Goal: Task Accomplishment & Management: Manage account settings

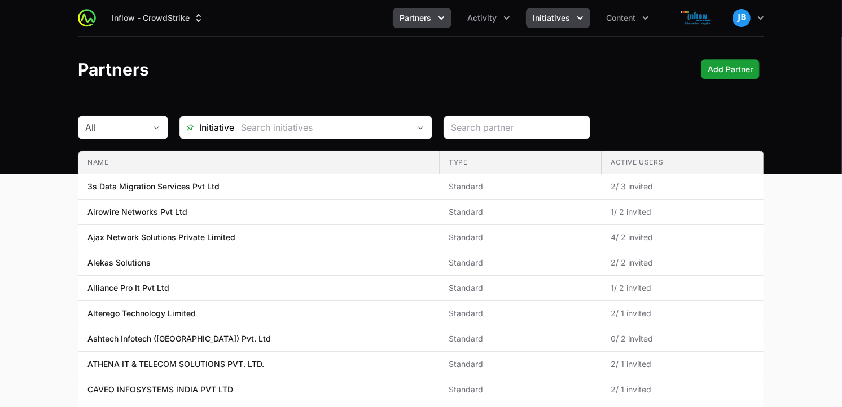
click at [568, 17] on span "Initiatives" at bounding box center [551, 17] width 37 height 11
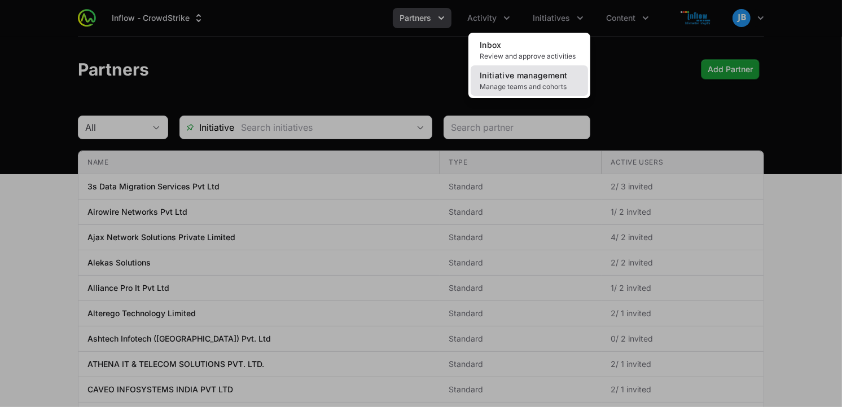
click at [530, 78] on span "Initiative management" at bounding box center [523, 76] width 87 height 10
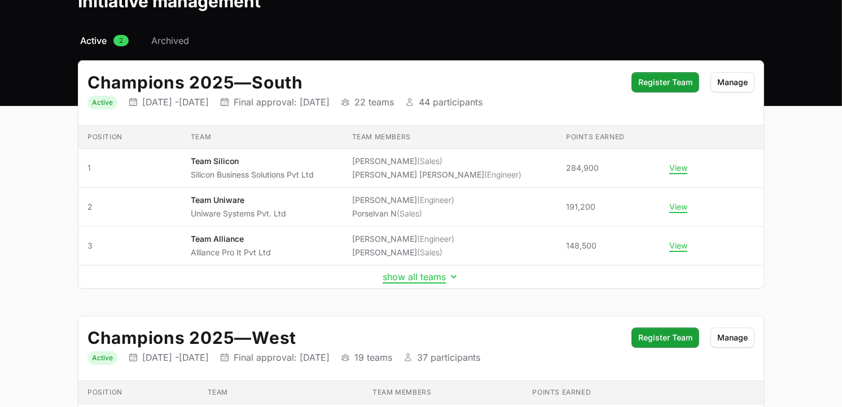
scroll to position [71, 0]
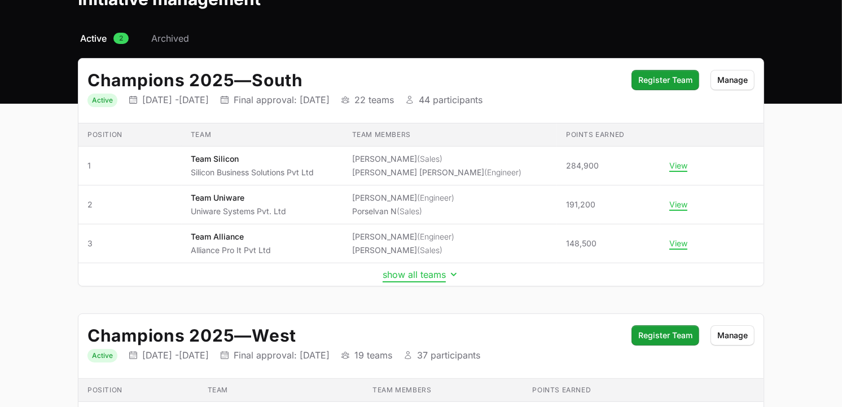
click at [436, 279] on button "show all teams" at bounding box center [421, 274] width 77 height 11
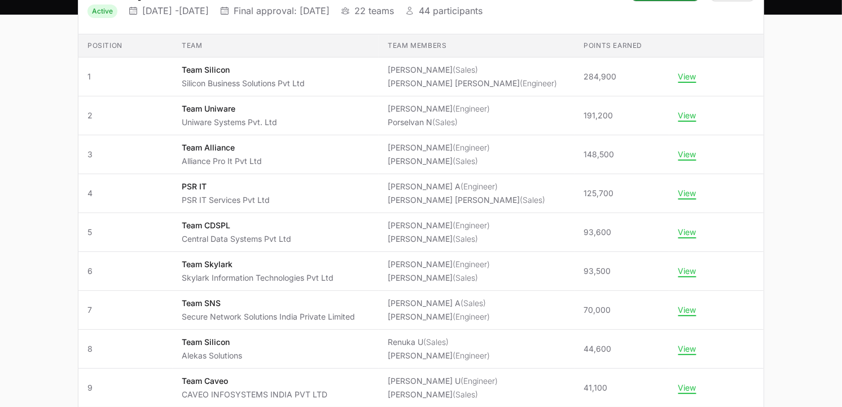
scroll to position [181, 0]
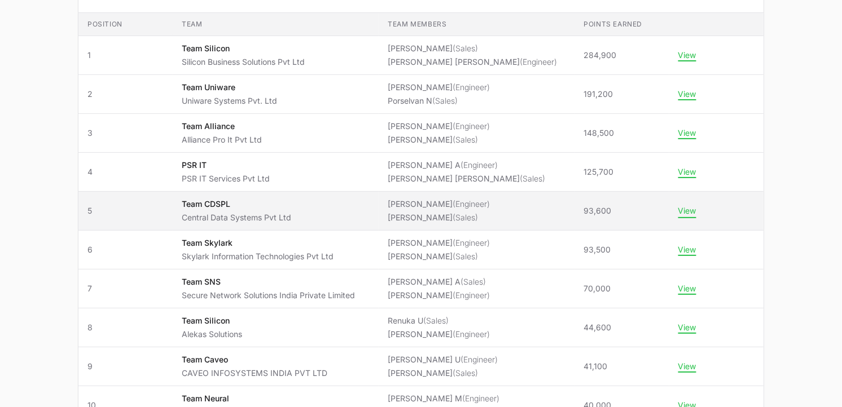
click at [684, 213] on button "View" at bounding box center [687, 211] width 18 height 10
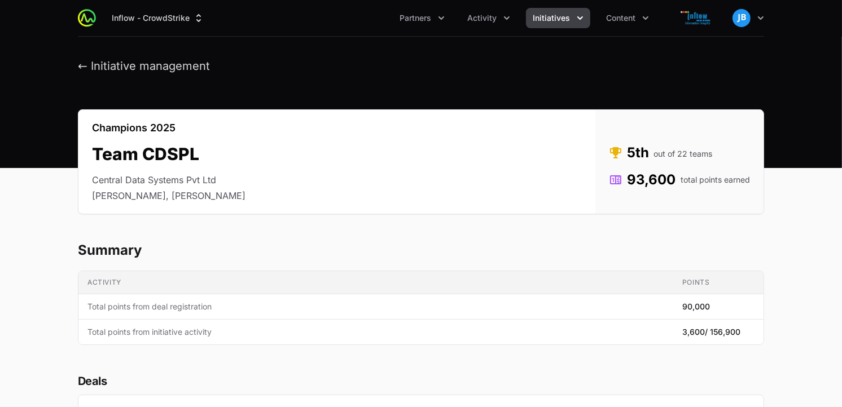
drag, startPoint x: 628, startPoint y: 178, endPoint x: 676, endPoint y: 179, distance: 48.0
click at [676, 179] on dd "93,600 total points earned" at bounding box center [679, 180] width 141 height 18
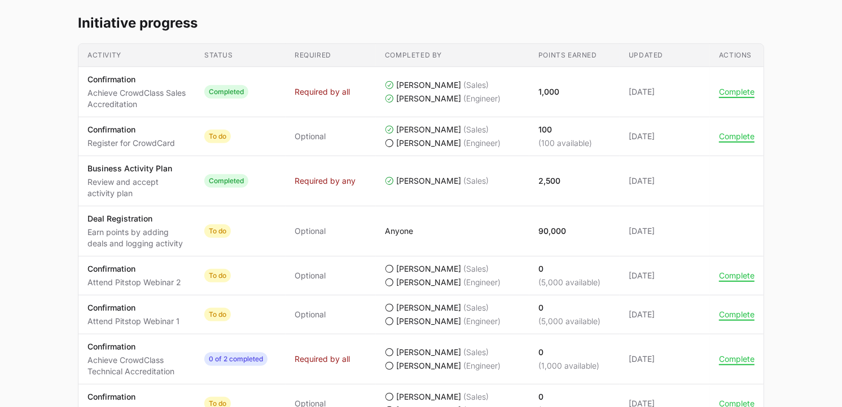
scroll to position [525, 0]
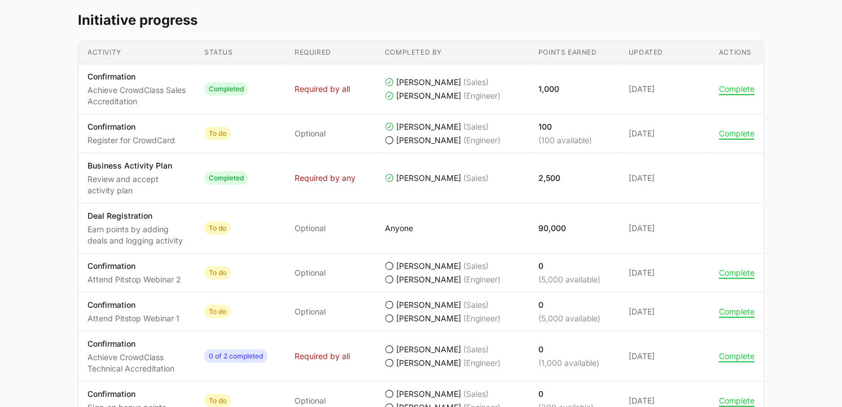
drag, startPoint x: 88, startPoint y: 91, endPoint x: 160, endPoint y: 102, distance: 72.4
click at [160, 102] on p "Achieve CrowdClass Sales Accreditation" at bounding box center [136, 96] width 99 height 23
drag, startPoint x: 559, startPoint y: 88, endPoint x: 532, endPoint y: 87, distance: 26.5
click at [532, 87] on td "Points earned 1,000" at bounding box center [574, 89] width 90 height 50
drag, startPoint x: 87, startPoint y: 213, endPoint x: 187, endPoint y: 243, distance: 104.1
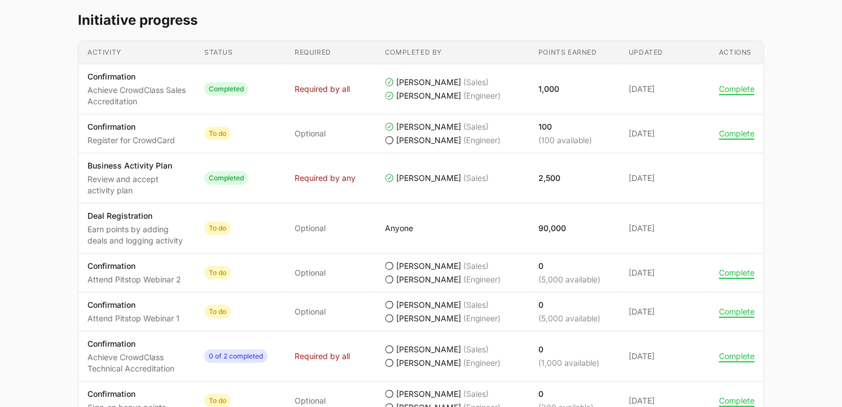
click at [187, 243] on td "Activity Deal Registration Earn points by adding deals and logging activity" at bounding box center [136, 229] width 117 height 50
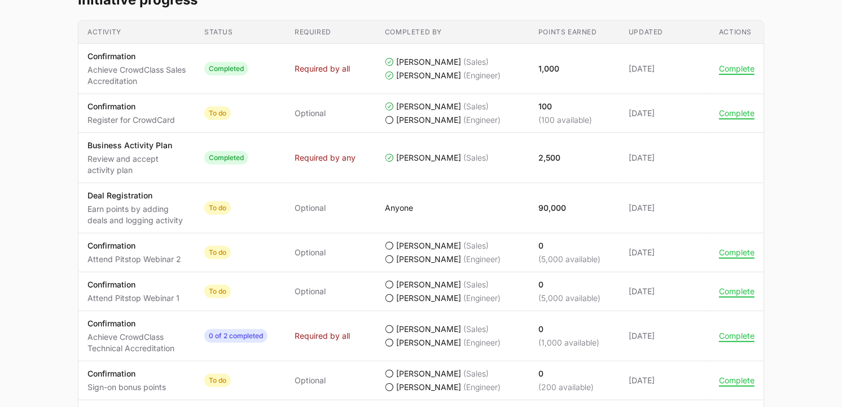
scroll to position [548, 0]
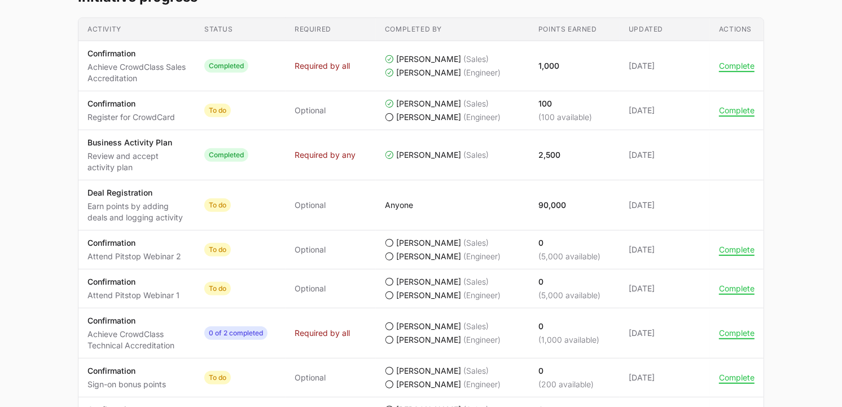
drag, startPoint x: 534, startPoint y: 207, endPoint x: 569, endPoint y: 204, distance: 34.5
click at [569, 204] on td "Points earned 90,000" at bounding box center [574, 206] width 90 height 50
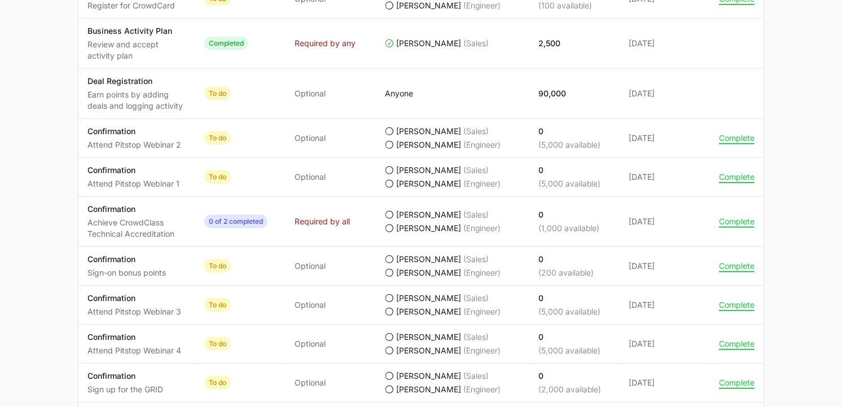
scroll to position [662, 0]
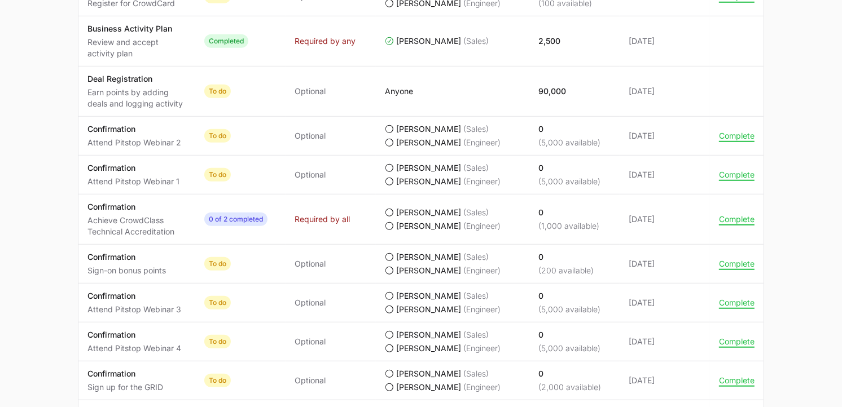
drag, startPoint x: 86, startPoint y: 181, endPoint x: 189, endPoint y: 183, distance: 103.3
click at [189, 183] on td "Activity Confirmation Attend Pitstop Webinar 1" at bounding box center [136, 175] width 117 height 39
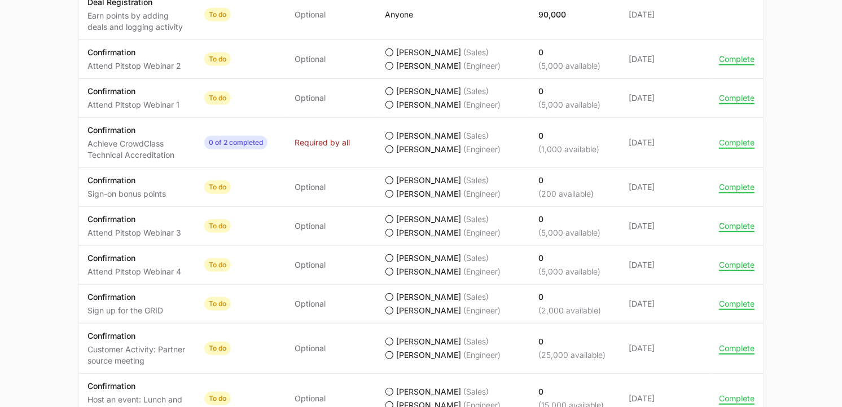
scroll to position [703, 0]
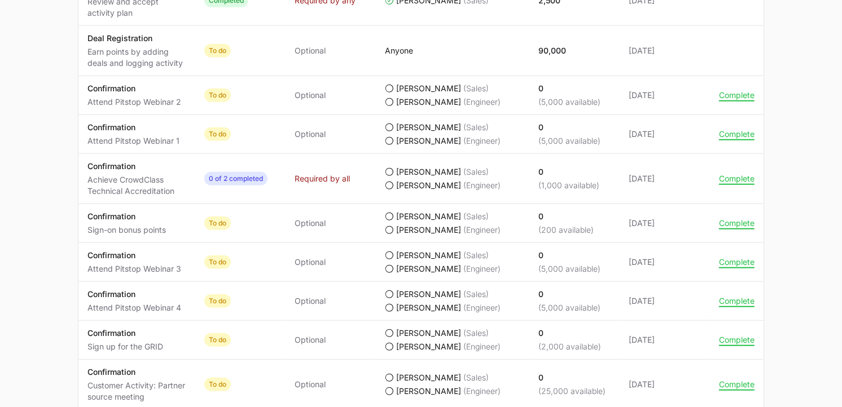
drag, startPoint x: 179, startPoint y: 102, endPoint x: 86, endPoint y: 102, distance: 93.1
click at [86, 102] on td "Activity Confirmation Attend Pitstop Webinar 2" at bounding box center [136, 95] width 117 height 39
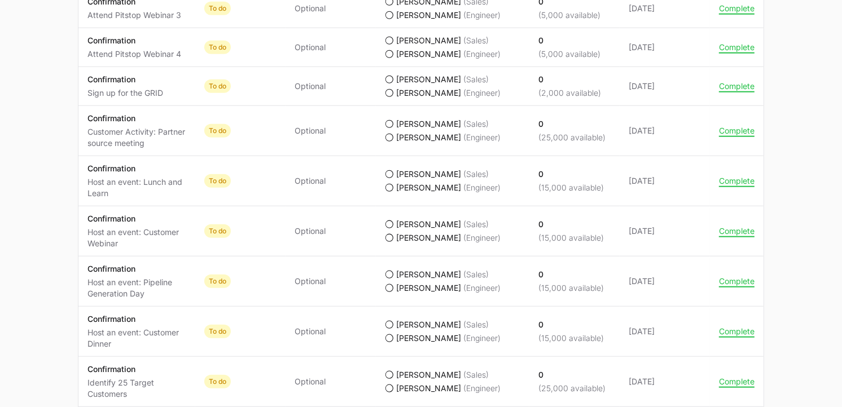
scroll to position [960, 0]
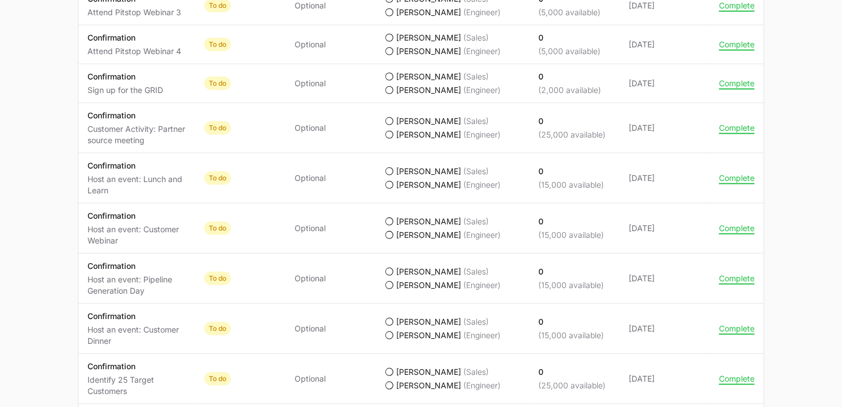
drag, startPoint x: 85, startPoint y: 91, endPoint x: 168, endPoint y: 92, distance: 82.9
click at [168, 92] on td "Activity Confirmation Sign up for the GRID" at bounding box center [136, 83] width 117 height 39
drag, startPoint x: 89, startPoint y: 128, endPoint x: 177, endPoint y: 139, distance: 88.2
click at [177, 139] on p "Customer Activity: Partner source meeting" at bounding box center [136, 135] width 99 height 23
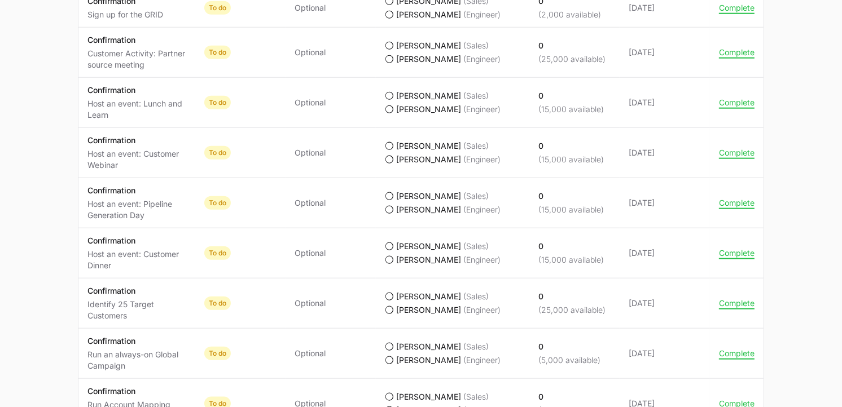
scroll to position [1041, 0]
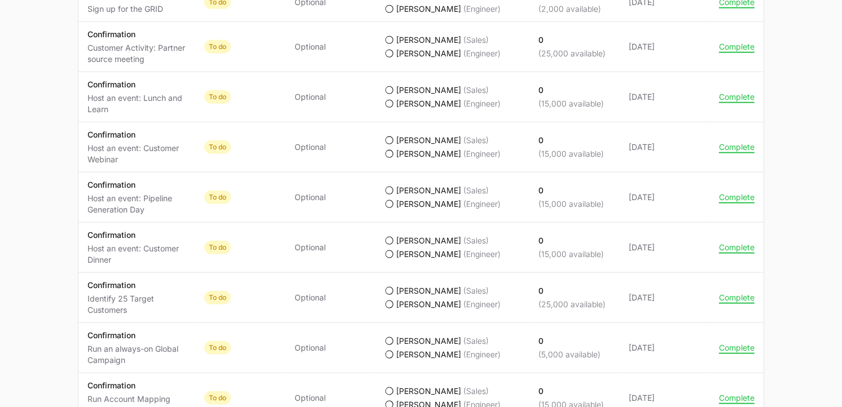
drag, startPoint x: 88, startPoint y: 98, endPoint x: 110, endPoint y: 112, distance: 25.8
click at [110, 112] on p "Host an event: Lunch and Learn" at bounding box center [136, 104] width 99 height 23
drag, startPoint x: 89, startPoint y: 147, endPoint x: 121, endPoint y: 161, distance: 35.1
click at [121, 161] on p "Host an event: Customer Webinar" at bounding box center [136, 154] width 99 height 23
drag, startPoint x: 121, startPoint y: 161, endPoint x: 136, endPoint y: 161, distance: 15.2
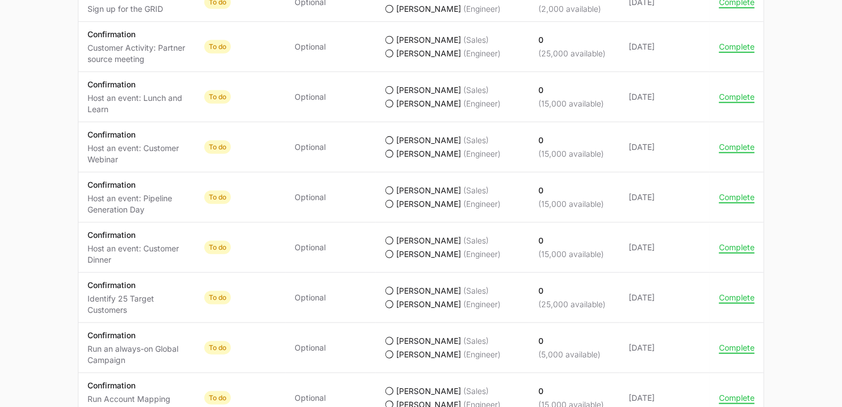
click at [136, 161] on p "Host an event: Customer Webinar" at bounding box center [136, 154] width 99 height 23
drag, startPoint x: 89, startPoint y: 199, endPoint x: 146, endPoint y: 212, distance: 58.6
click at [146, 212] on p "Host an event: Pipeline Generation Day" at bounding box center [136, 204] width 99 height 23
drag, startPoint x: 146, startPoint y: 212, endPoint x: 125, endPoint y: 155, distance: 60.7
click at [125, 155] on p "Host an event: Customer Webinar" at bounding box center [136, 154] width 99 height 23
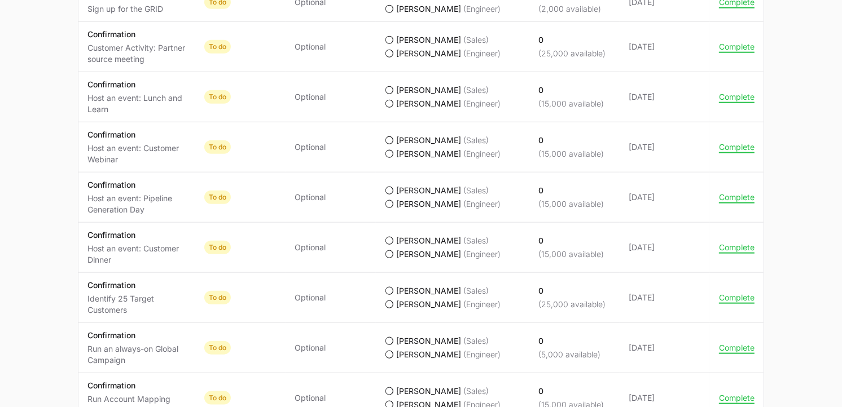
click at [149, 212] on p "Host an event: Pipeline Generation Day" at bounding box center [136, 204] width 99 height 23
drag, startPoint x: 148, startPoint y: 212, endPoint x: 89, endPoint y: 200, distance: 60.9
click at [89, 200] on p "Host an event: Pipeline Generation Day" at bounding box center [136, 204] width 99 height 23
drag, startPoint x: 89, startPoint y: 200, endPoint x: 171, endPoint y: 213, distance: 83.3
click at [171, 213] on p "Host an event: Pipeline Generation Day" at bounding box center [136, 204] width 99 height 23
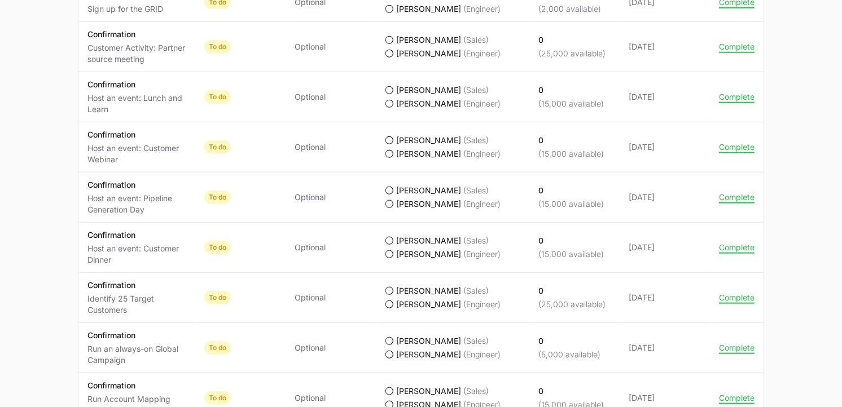
drag, startPoint x: 150, startPoint y: 213, endPoint x: 89, endPoint y: 201, distance: 62.2
click at [89, 201] on p "Host an event: Pipeline Generation Day" at bounding box center [136, 204] width 99 height 23
click at [320, 205] on td "Required Optional" at bounding box center [330, 198] width 90 height 50
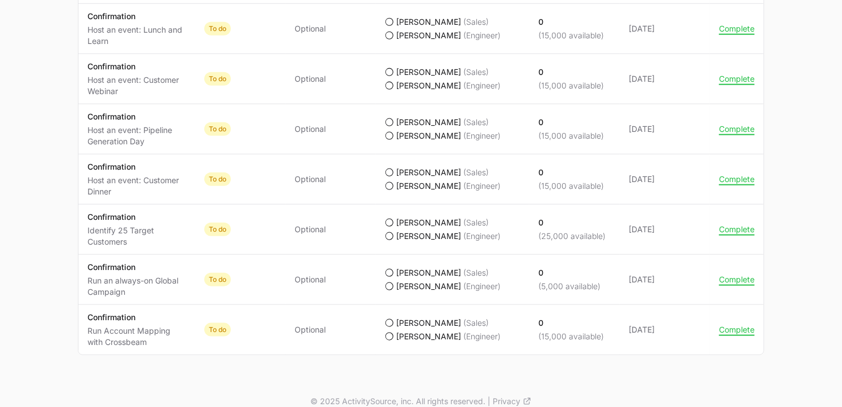
scroll to position [1112, 0]
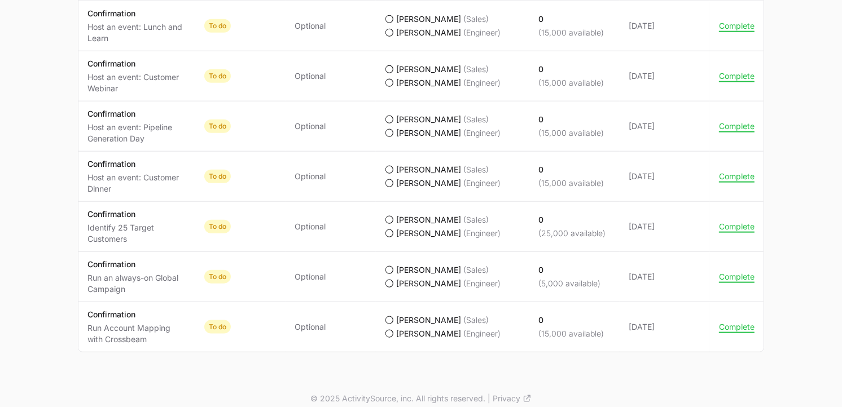
drag, startPoint x: 88, startPoint y: 229, endPoint x: 131, endPoint y: 239, distance: 44.2
click at [131, 239] on p "Identify 25 Target Customers" at bounding box center [136, 233] width 99 height 23
drag, startPoint x: 131, startPoint y: 239, endPoint x: 172, endPoint y: 240, distance: 40.6
click at [172, 240] on p "Identify 25 Target Customers" at bounding box center [136, 233] width 99 height 23
drag, startPoint x: 138, startPoint y: 240, endPoint x: 87, endPoint y: 227, distance: 52.6
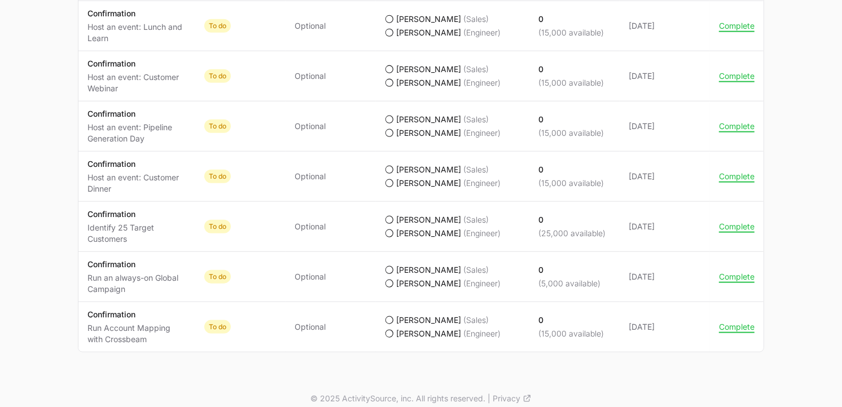
click at [87, 227] on p "Identify 25 Target Customers" at bounding box center [136, 233] width 99 height 23
drag, startPoint x: 87, startPoint y: 227, endPoint x: 148, endPoint y: 243, distance: 62.5
click at [148, 243] on p "Identify 25 Target Customers" at bounding box center [136, 233] width 99 height 23
drag, startPoint x: 137, startPoint y: 241, endPoint x: 89, endPoint y: 221, distance: 51.6
click at [89, 221] on div "Confirmation Identify 25 Target Customers" at bounding box center [136, 227] width 99 height 36
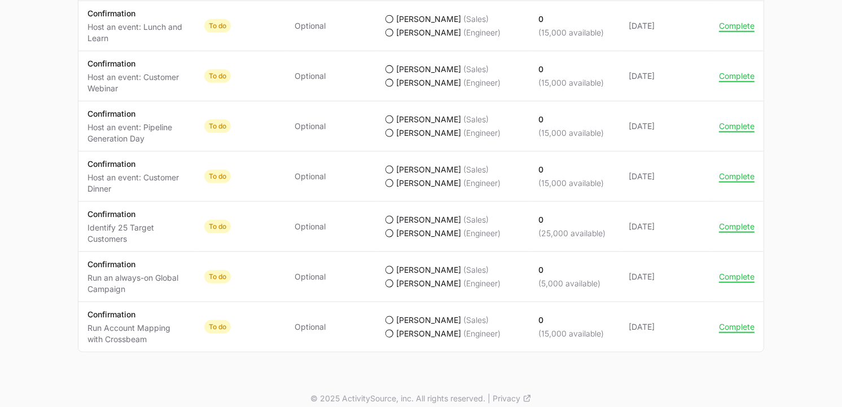
drag, startPoint x: 89, startPoint y: 221, endPoint x: 155, endPoint y: 247, distance: 70.9
click at [155, 247] on td "Activity Confirmation Identify 25 Target Customers" at bounding box center [136, 227] width 117 height 50
drag, startPoint x: 138, startPoint y: 243, endPoint x: 85, endPoint y: 218, distance: 59.1
click at [85, 218] on td "Activity Confirmation Identify 25 Target Customers" at bounding box center [136, 227] width 117 height 50
drag, startPoint x: 85, startPoint y: 218, endPoint x: 148, endPoint y: 249, distance: 70.7
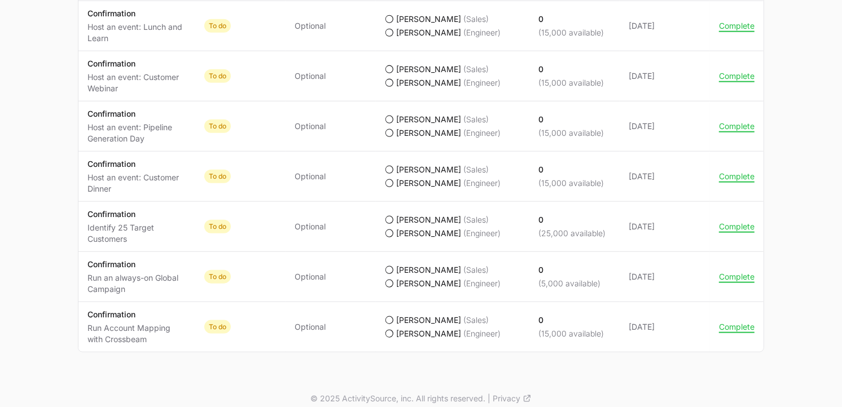
click at [148, 249] on td "Activity Confirmation Identify 25 Target Customers" at bounding box center [136, 227] width 117 height 50
drag, startPoint x: 137, startPoint y: 240, endPoint x: 88, endPoint y: 215, distance: 54.5
click at [88, 215] on div "Confirmation Identify 25 Target Customers" at bounding box center [136, 227] width 99 height 36
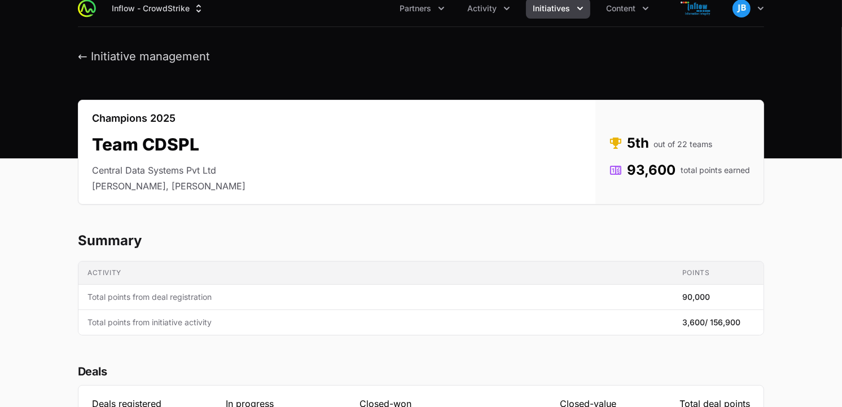
scroll to position [0, 0]
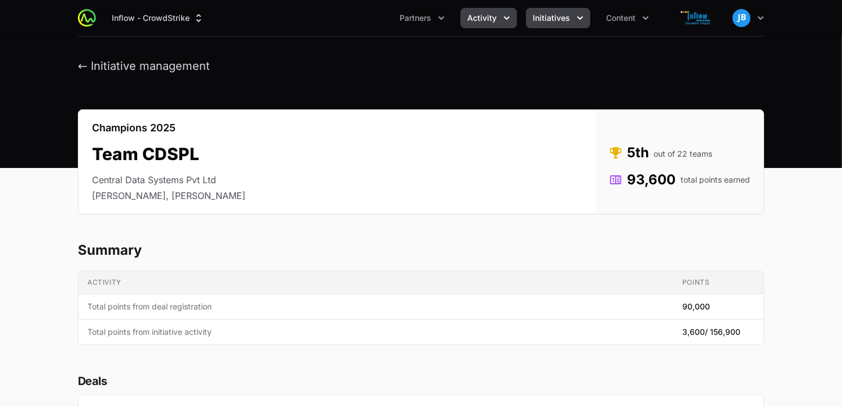
click at [498, 17] on button "Activity" at bounding box center [488, 18] width 56 height 20
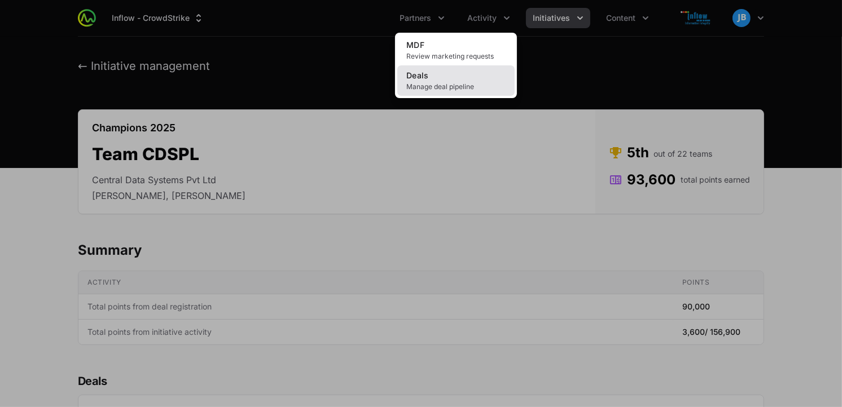
click at [424, 72] on span "Deals" at bounding box center [417, 76] width 23 height 10
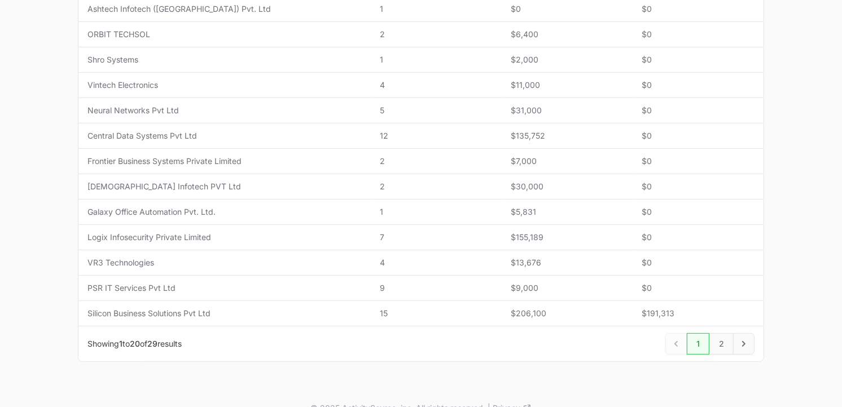
scroll to position [464, 0]
click at [720, 343] on link "2" at bounding box center [721, 342] width 24 height 21
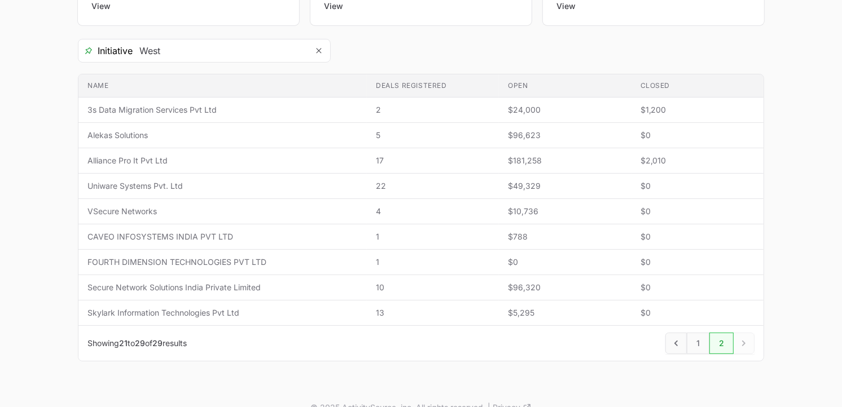
scroll to position [185, 0]
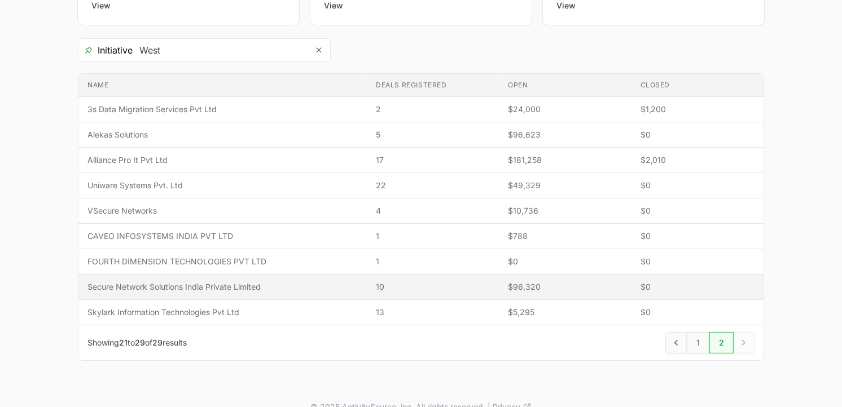
click at [177, 288] on span "Secure Network Solutions India Private Limited" at bounding box center [222, 287] width 270 height 11
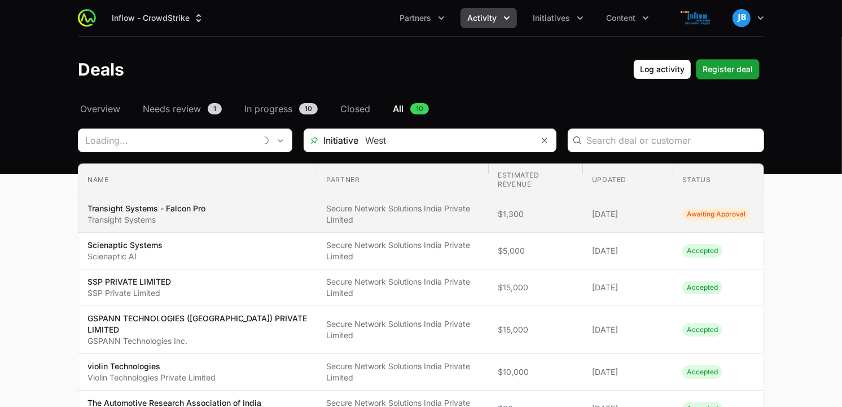
type input "Secure Network Solutions India Private Limited"
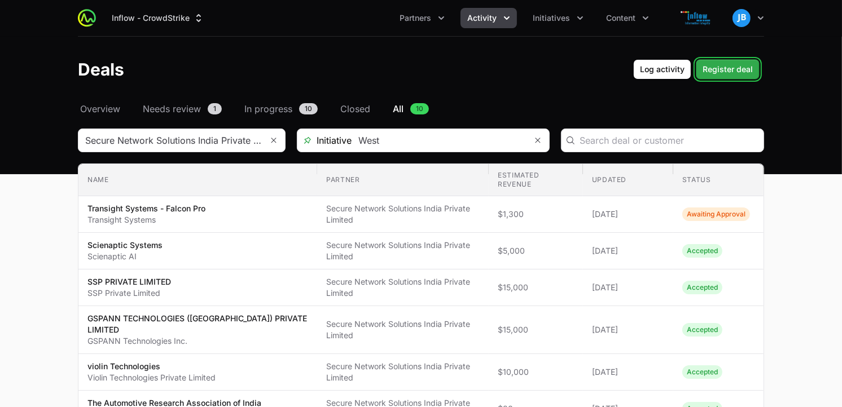
click at [728, 68] on span "Register deal" at bounding box center [727, 70] width 50 height 14
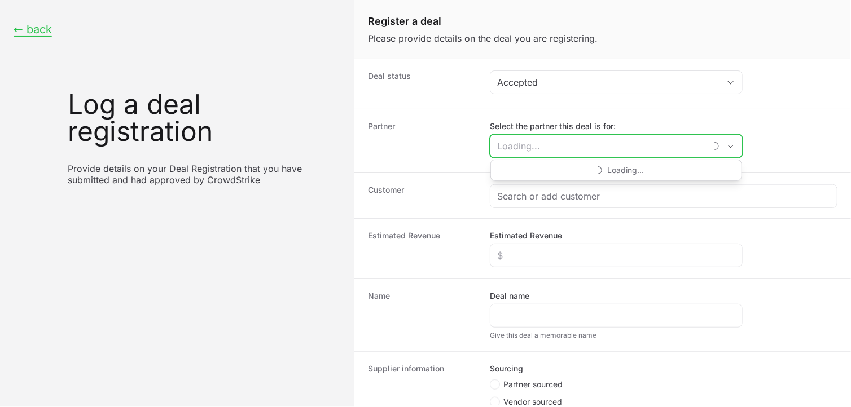
click at [648, 145] on input "Select the partner this deal is for:" at bounding box center [598, 146] width 216 height 23
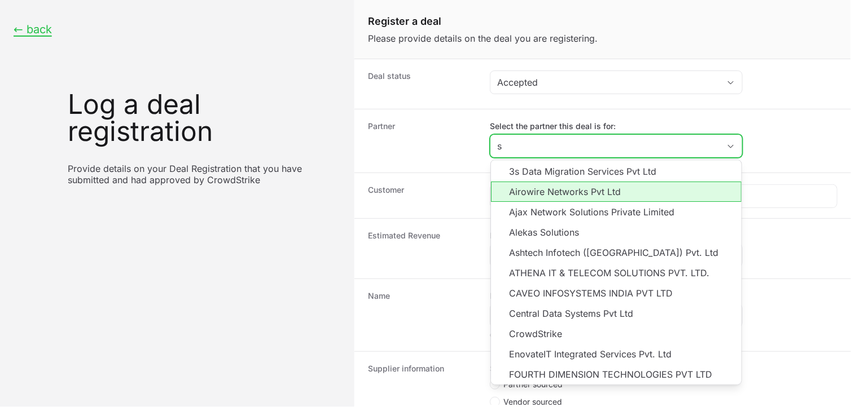
click at [610, 196] on li "Airowire Networks Pvt Ltd" at bounding box center [616, 192] width 251 height 20
type input "Airowire Networks Pvt Ltd"
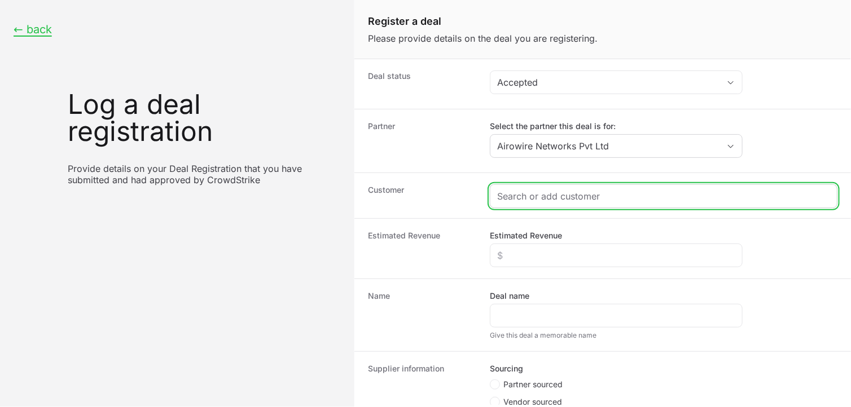
click at [578, 194] on input "Create activity form" at bounding box center [663, 197] width 333 height 14
drag, startPoint x: 537, startPoint y: 199, endPoint x: 627, endPoint y: 200, distance: 90.3
click at [627, 200] on input "Create activity form" at bounding box center [663, 197] width 333 height 14
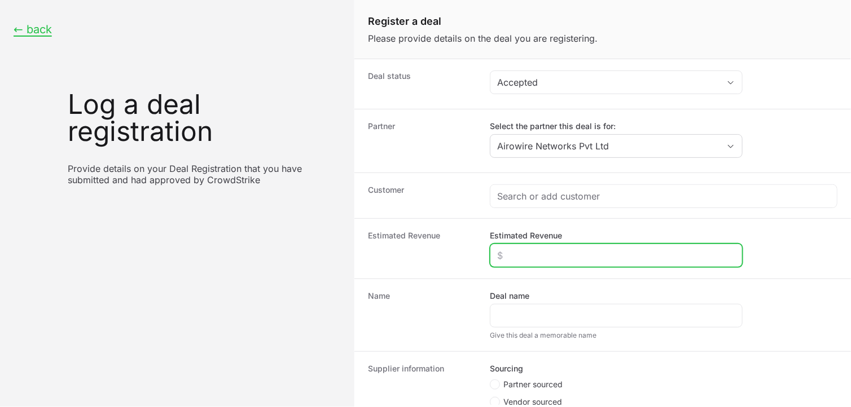
click at [519, 258] on input "Estimated Revenue" at bounding box center [616, 256] width 238 height 14
click at [517, 255] on input "Estimated Revenue" at bounding box center [616, 256] width 238 height 14
click at [518, 258] on input "Estimated Revenue" at bounding box center [616, 256] width 238 height 14
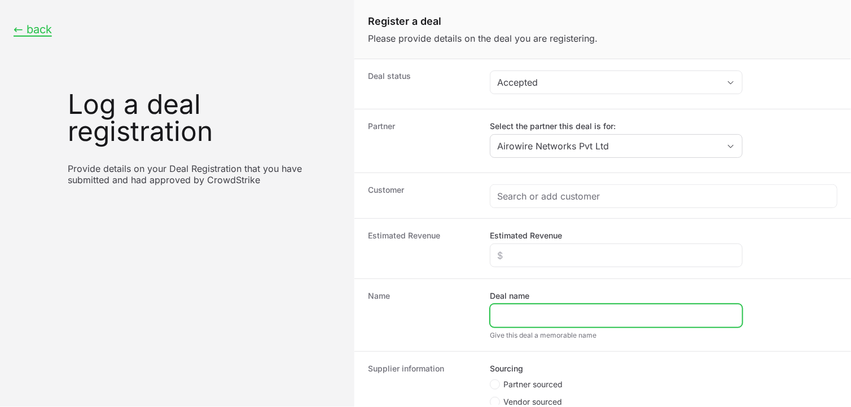
click at [531, 317] on input "Deal name" at bounding box center [616, 316] width 238 height 14
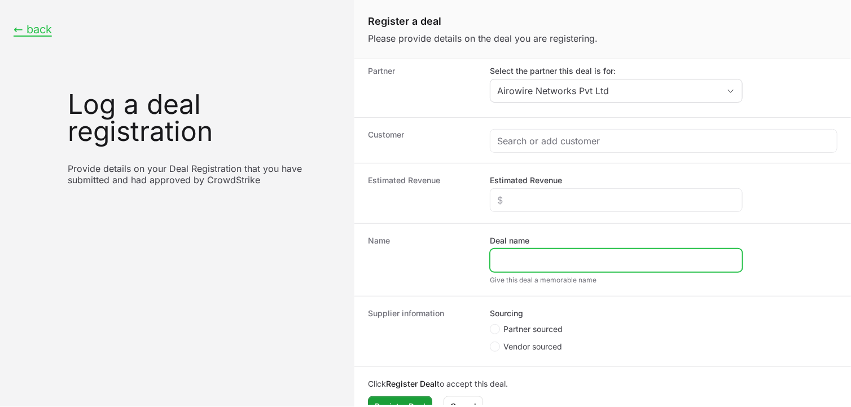
scroll to position [80, 0]
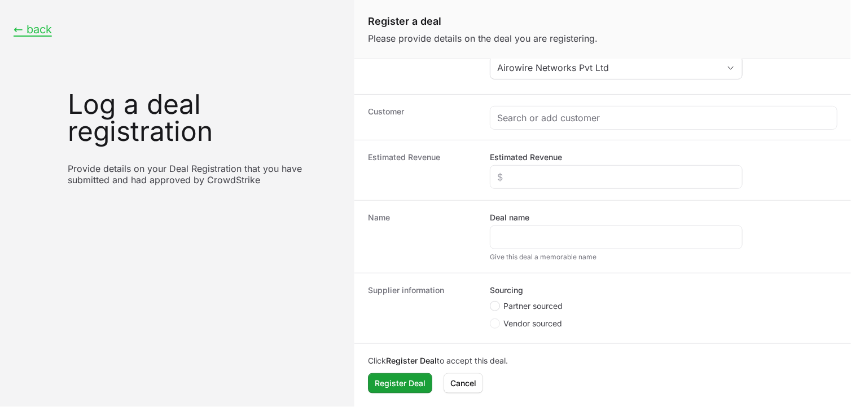
click at [498, 308] on span "Create activity form" at bounding box center [495, 306] width 10 height 10
click at [491, 380] on input "Partner sourced" at bounding box center [490, 380] width 1 height 1
radio input "true"
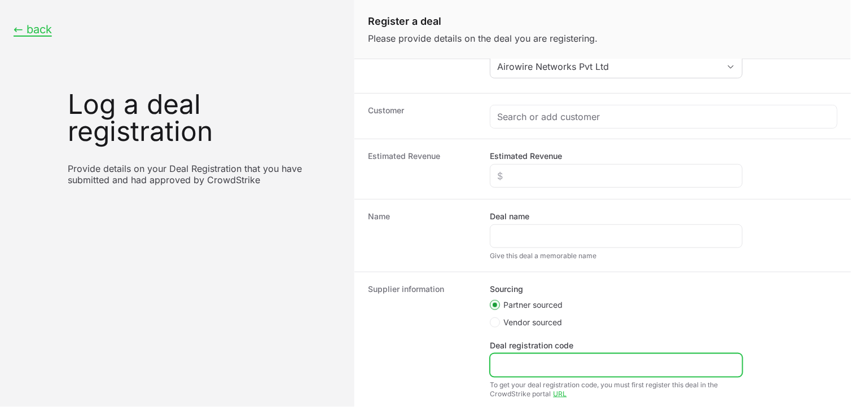
click at [535, 363] on input "Deal registration code" at bounding box center [616, 366] width 238 height 14
click at [514, 365] on input "Deal registration code" at bounding box center [616, 366] width 238 height 14
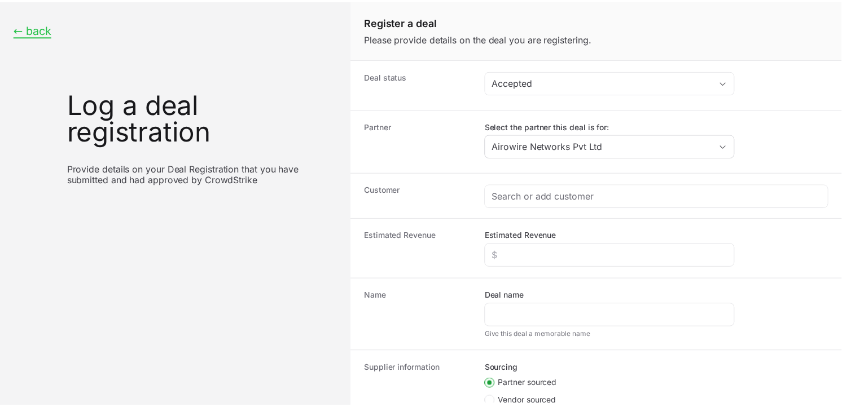
scroll to position [147, 0]
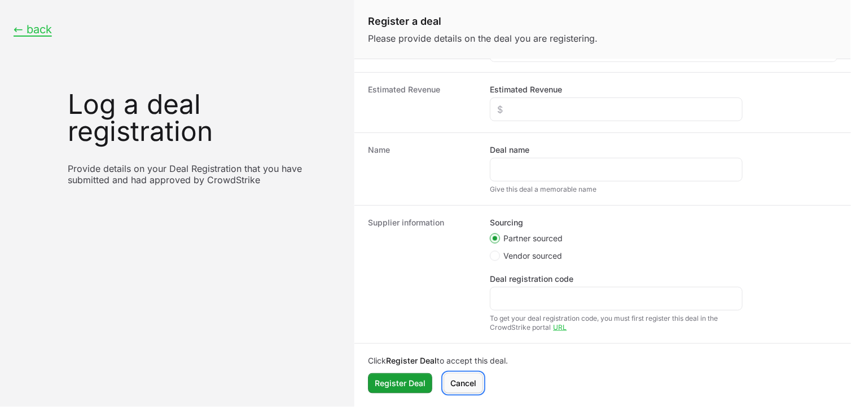
click at [472, 382] on span "Cancel" at bounding box center [463, 384] width 26 height 14
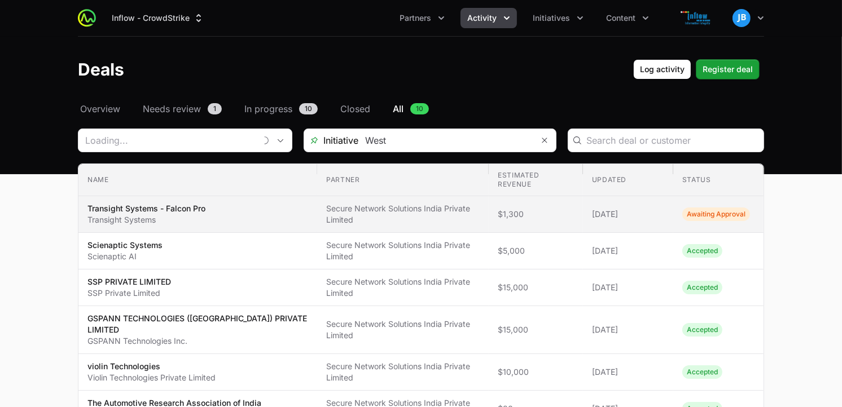
type input "Secure Network Solutions India Private Limited"
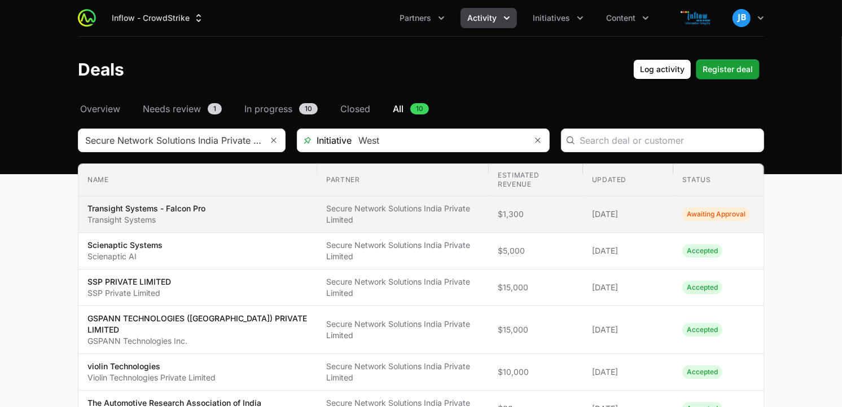
drag, startPoint x: 686, startPoint y: 207, endPoint x: 746, endPoint y: 205, distance: 59.8
click at [746, 208] on span "Awaiting Approval" at bounding box center [716, 215] width 68 height 14
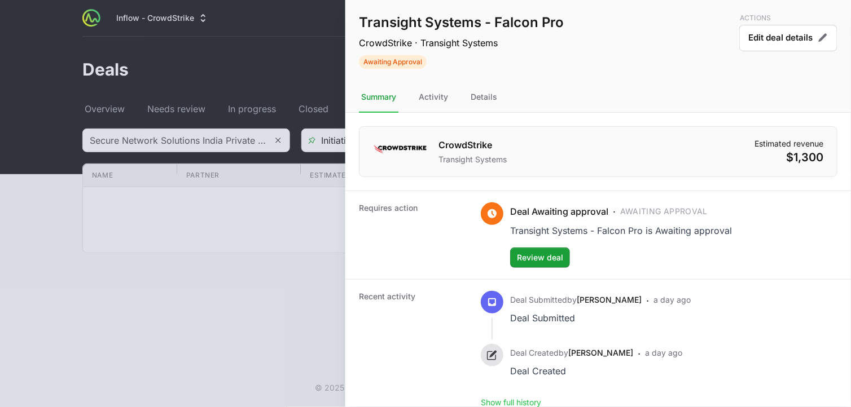
click at [281, 54] on div at bounding box center [425, 203] width 851 height 407
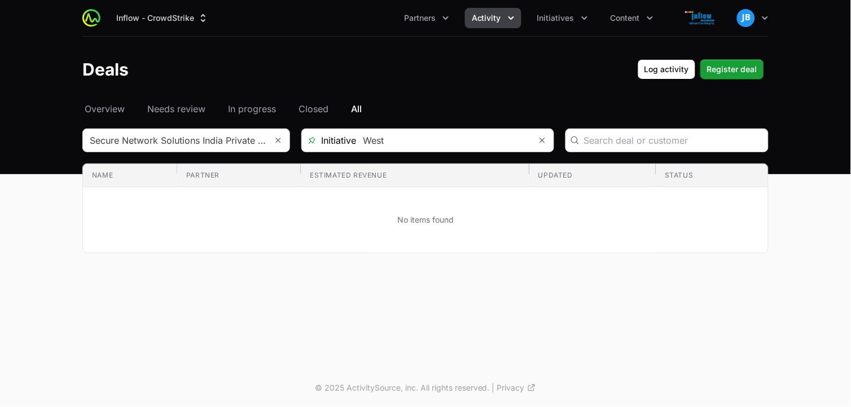
click at [489, 17] on span "Activity" at bounding box center [486, 17] width 29 height 11
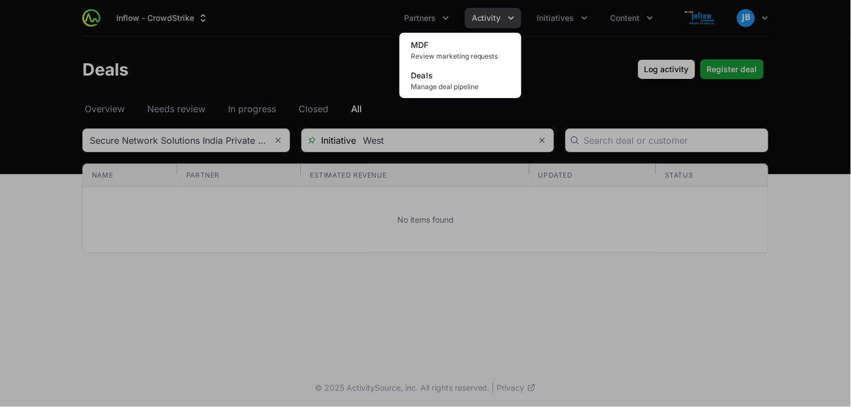
click at [446, 21] on div "Activity menu" at bounding box center [425, 203] width 851 height 407
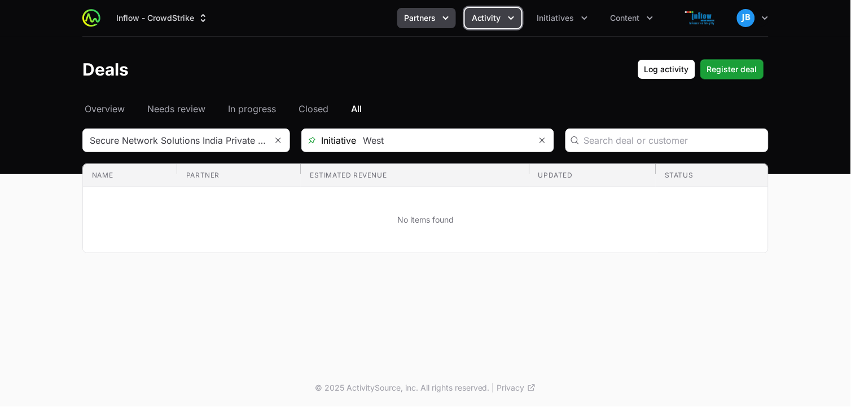
click at [439, 14] on button "Partners" at bounding box center [426, 18] width 59 height 20
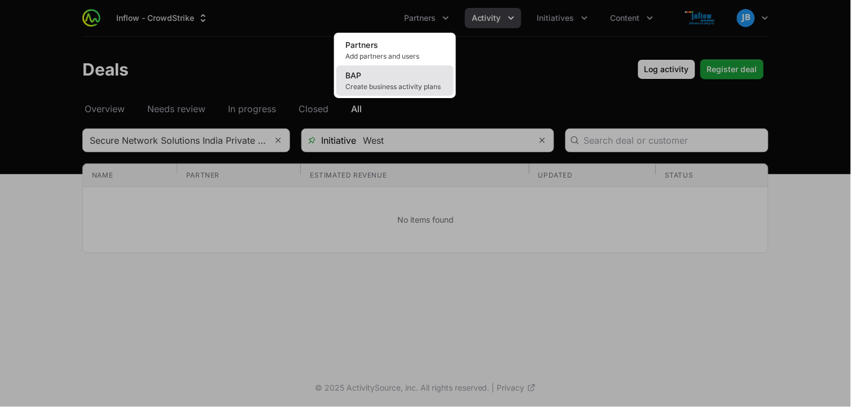
click at [396, 82] on span "Create business activity plans" at bounding box center [394, 86] width 99 height 9
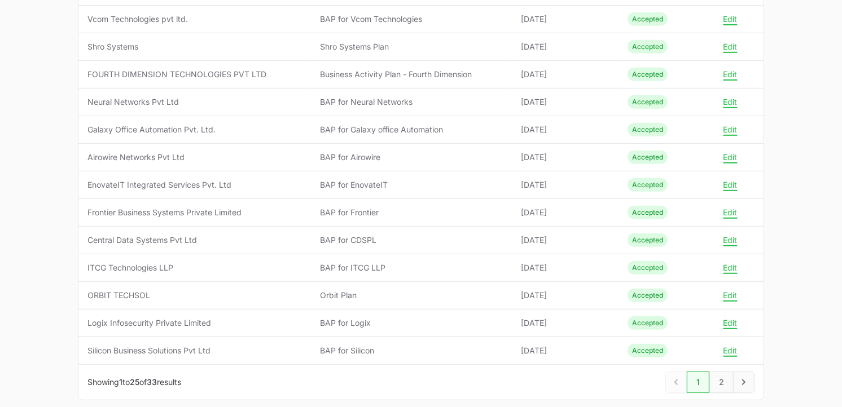
scroll to position [514, 0]
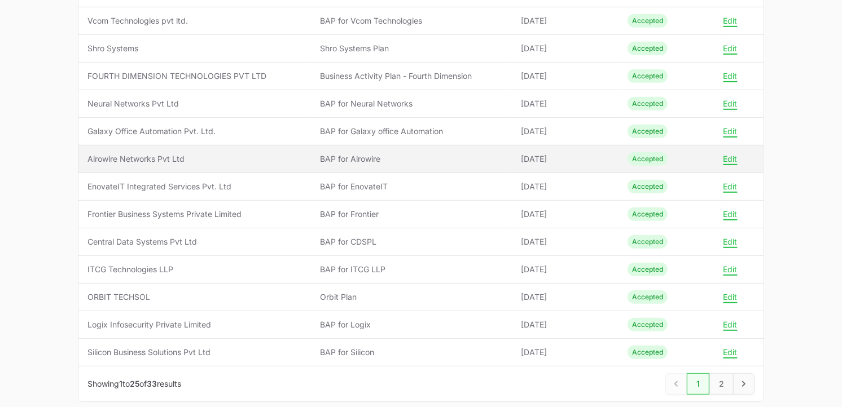
click at [187, 158] on span "Airowire Networks Pvt Ltd" at bounding box center [194, 158] width 215 height 11
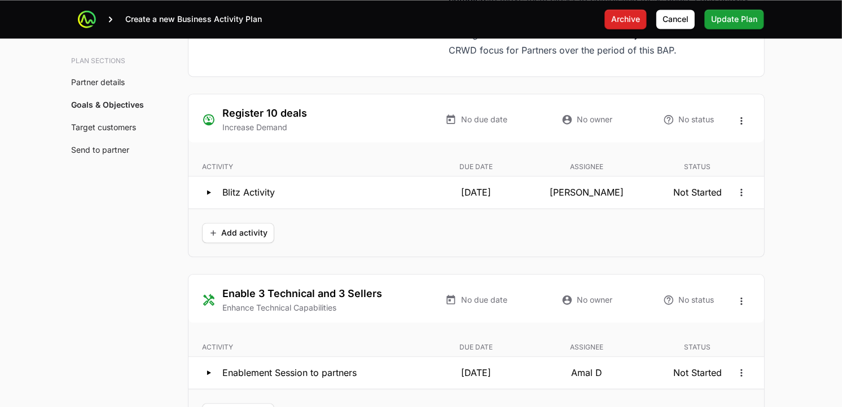
scroll to position [2071, 0]
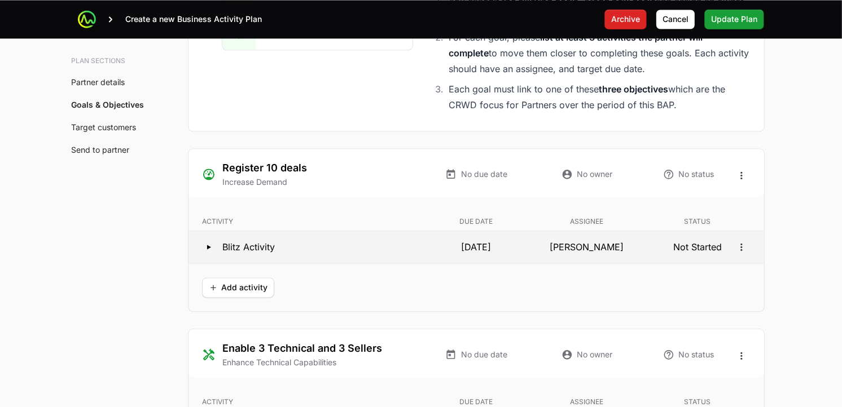
click at [206, 247] on icon at bounding box center [209, 247] width 14 height 14
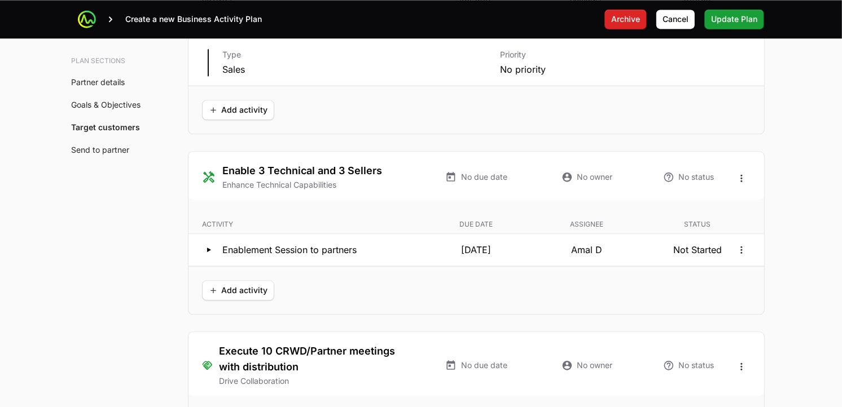
scroll to position [2299, 0]
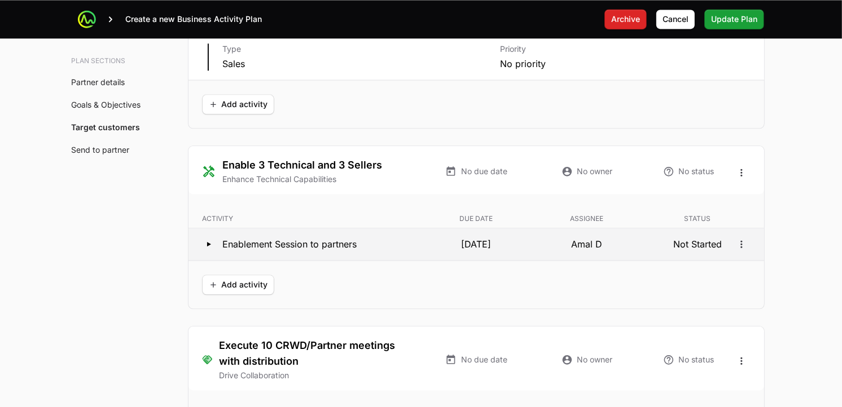
click at [207, 245] on icon at bounding box center [209, 244] width 4 height 5
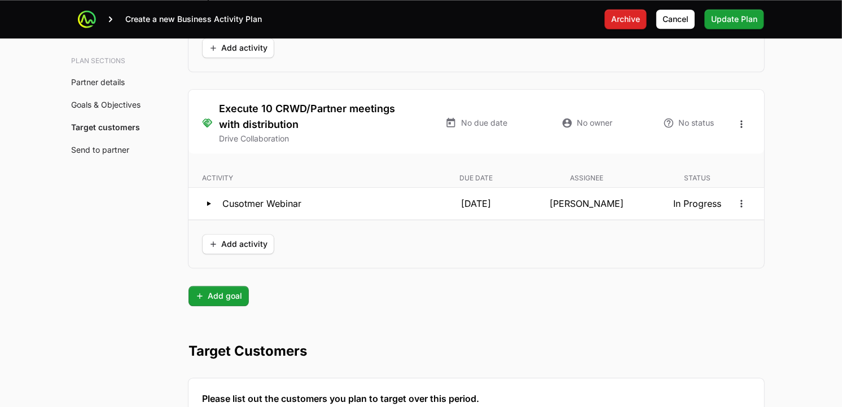
scroll to position [2593, 0]
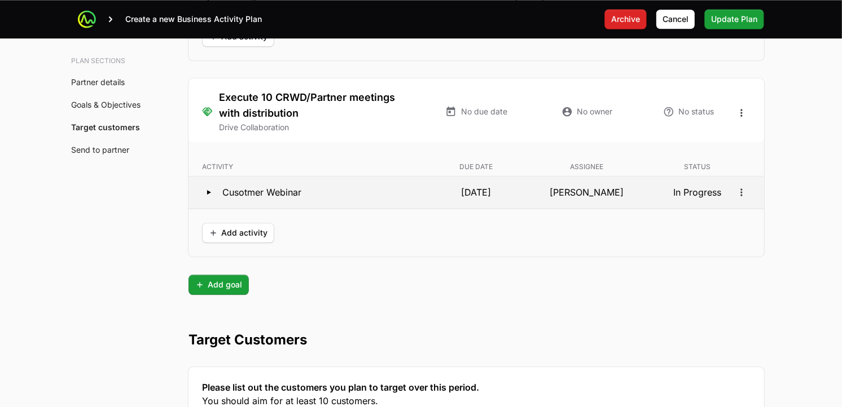
click at [207, 192] on icon at bounding box center [209, 192] width 4 height 5
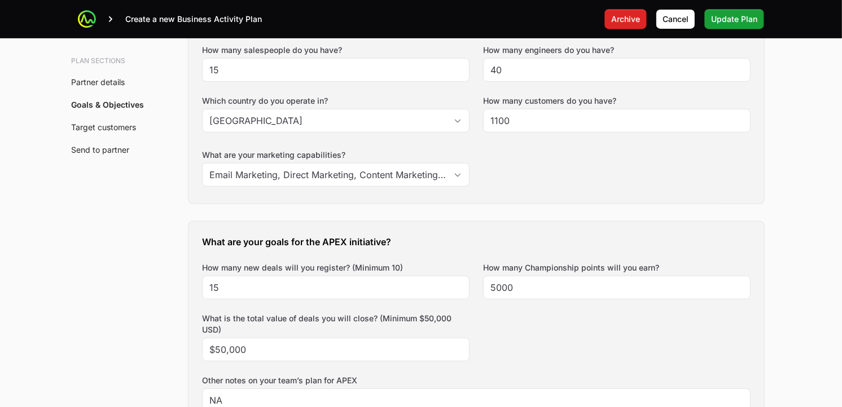
scroll to position [0, 0]
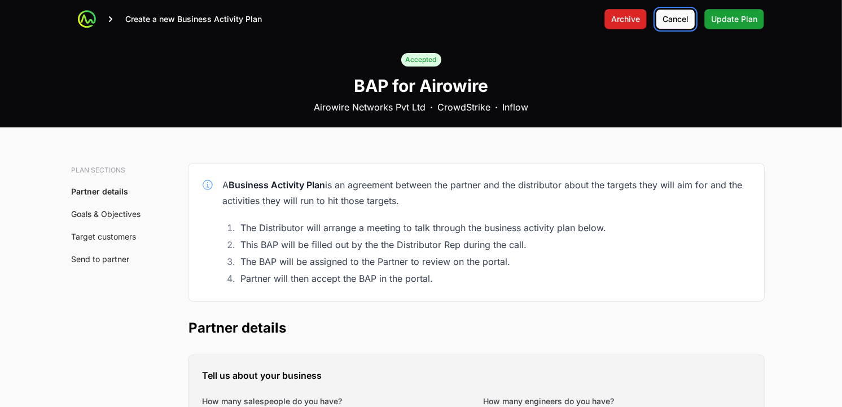
click at [672, 23] on span "Cancel" at bounding box center [675, 19] width 26 height 14
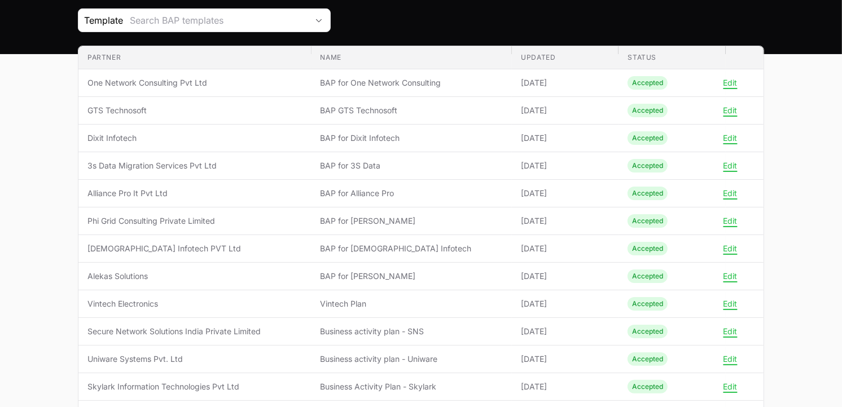
scroll to position [100, 0]
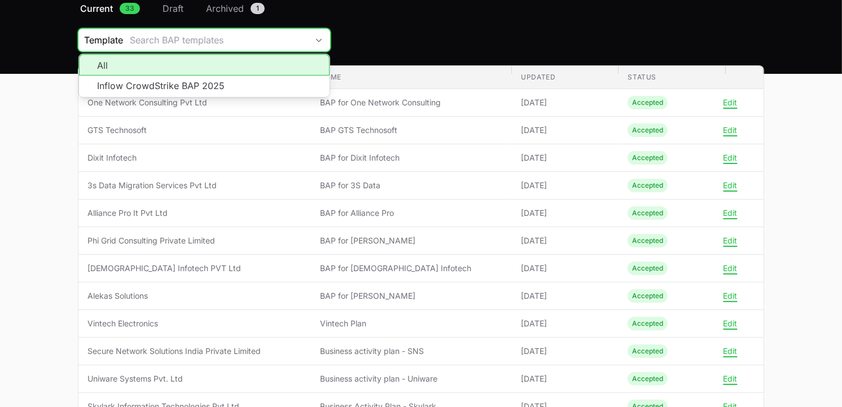
click at [183, 38] on div "Search BAP templates" at bounding box center [219, 40] width 178 height 14
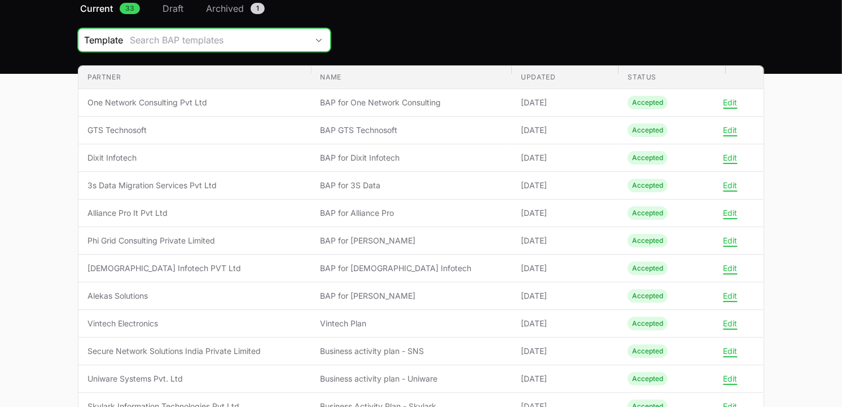
scroll to position [0, 0]
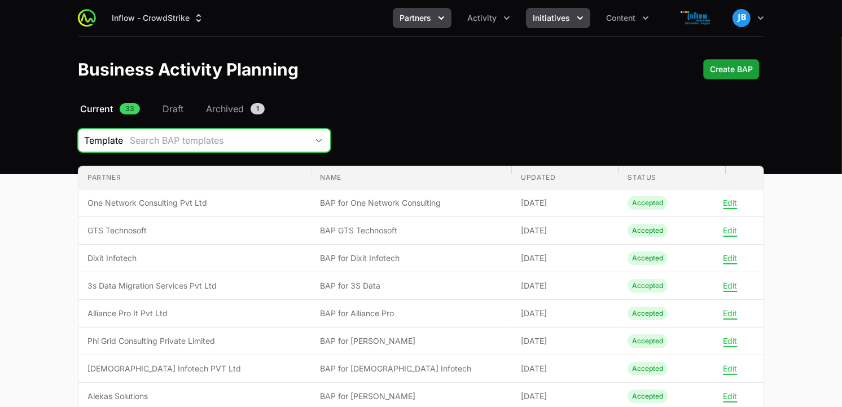
click at [554, 18] on span "Initiatives" at bounding box center [551, 17] width 37 height 11
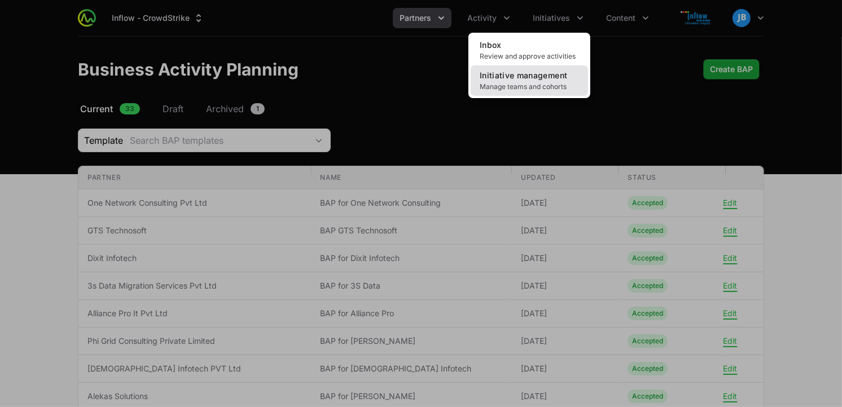
click at [520, 74] on span "Initiative management" at bounding box center [523, 76] width 87 height 10
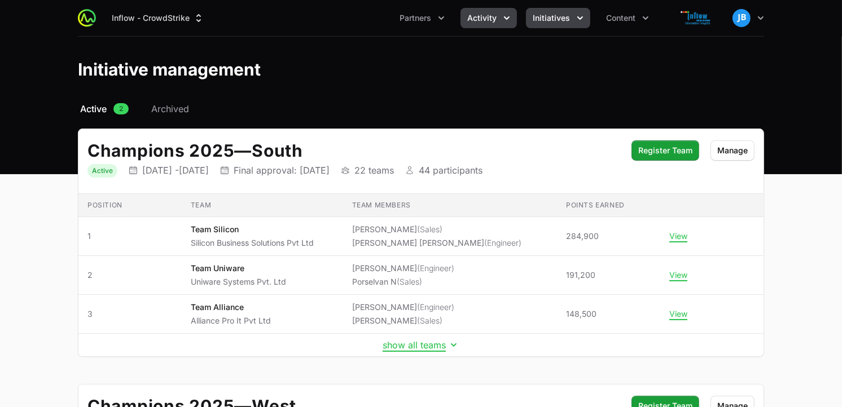
click at [506, 16] on icon "Activity menu" at bounding box center [506, 17] width 11 height 11
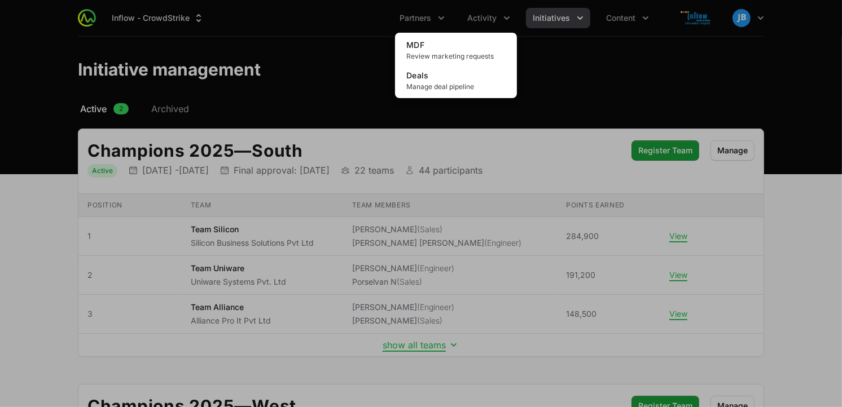
click at [457, 16] on div "Activity menu" at bounding box center [421, 203] width 842 height 407
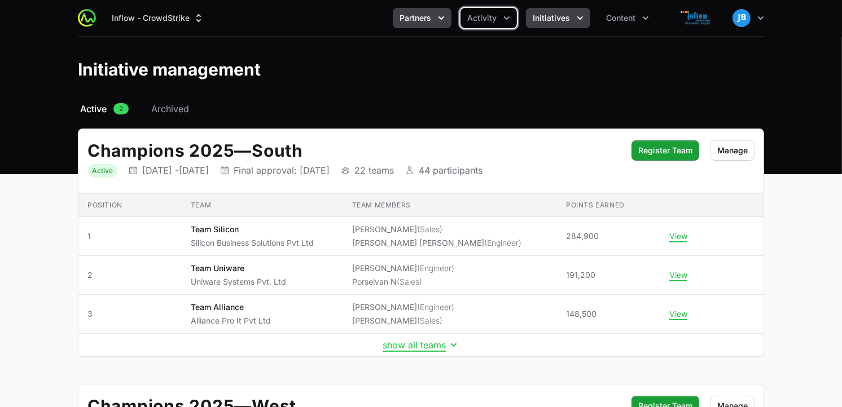
click at [443, 17] on icon "Partners menu" at bounding box center [441, 17] width 6 height 3
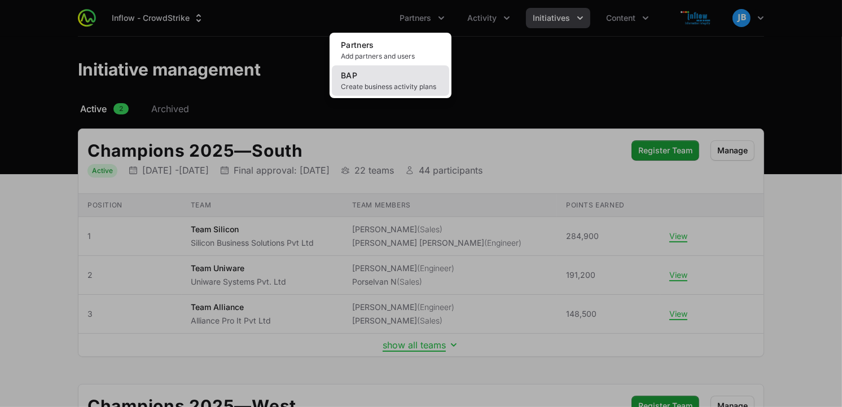
click at [380, 74] on link "BAP Create business activity plans" at bounding box center [390, 80] width 117 height 30
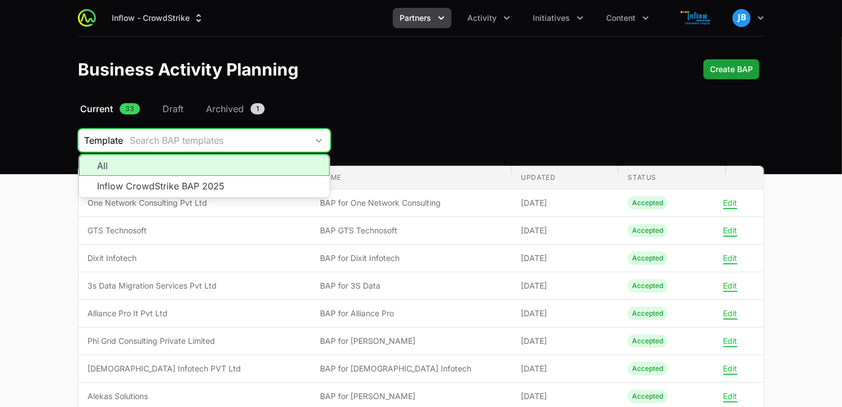
click at [323, 140] on icon "Business Activity Plan Filters" at bounding box center [318, 141] width 9 height 4
click at [266, 175] on li "All" at bounding box center [204, 165] width 251 height 21
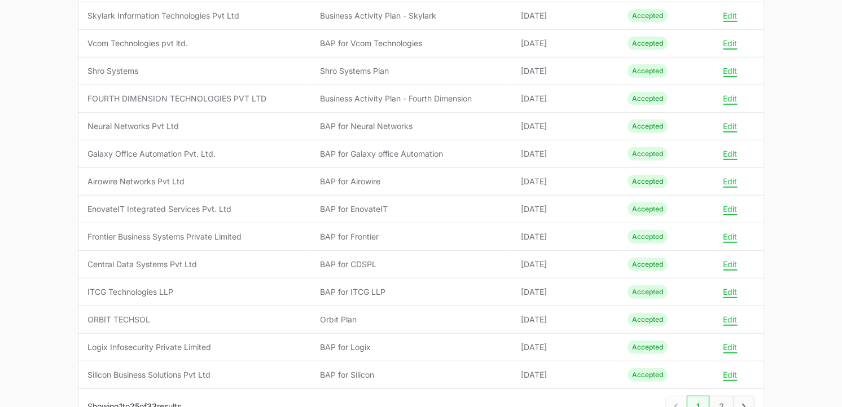
scroll to position [576, 0]
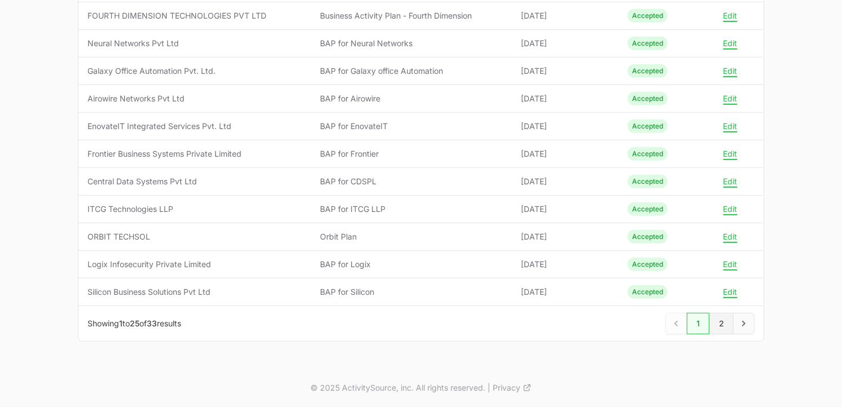
click at [717, 322] on link "2" at bounding box center [721, 323] width 24 height 21
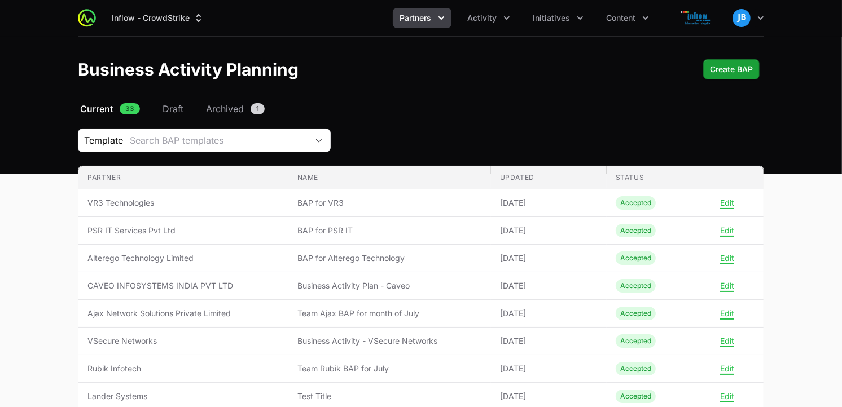
scroll to position [105, 0]
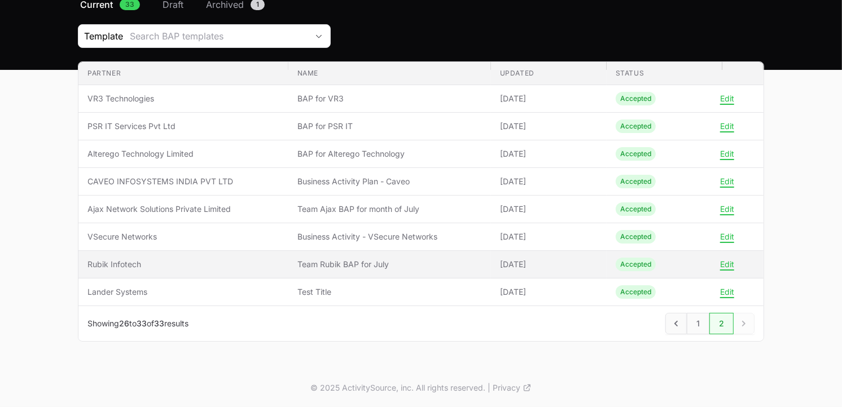
click at [100, 262] on span "Rubik Infotech" at bounding box center [183, 264] width 192 height 11
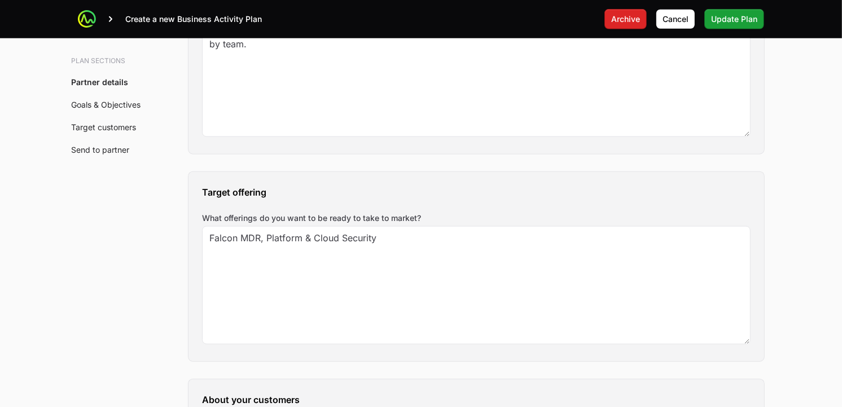
scroll to position [2738, 0]
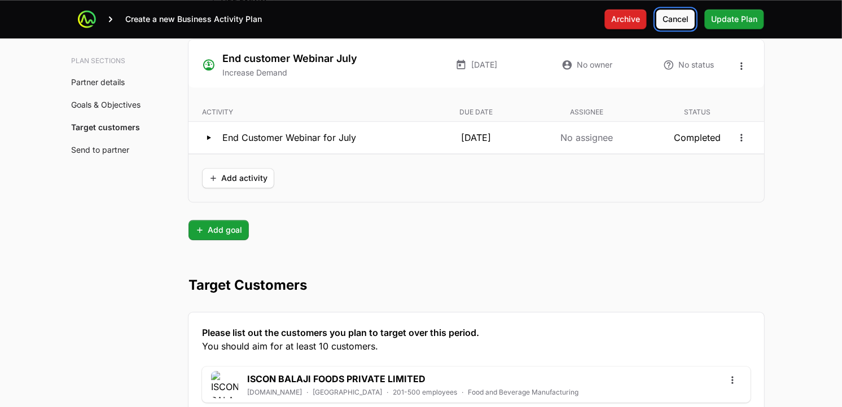
click at [674, 23] on span "Cancel" at bounding box center [675, 19] width 26 height 14
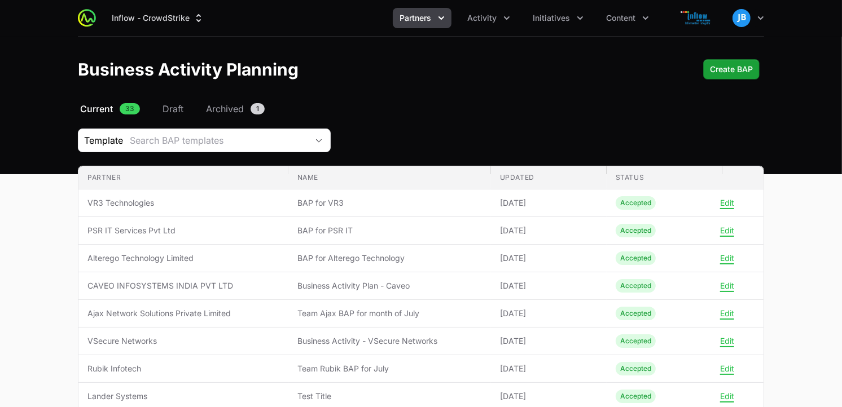
click at [573, 1] on div "Inflow - CrowdStrike Partners Activity Initiatives Content Open user menu Open …" at bounding box center [421, 18] width 686 height 36
click at [568, 10] on button "Initiatives" at bounding box center [558, 18] width 64 height 20
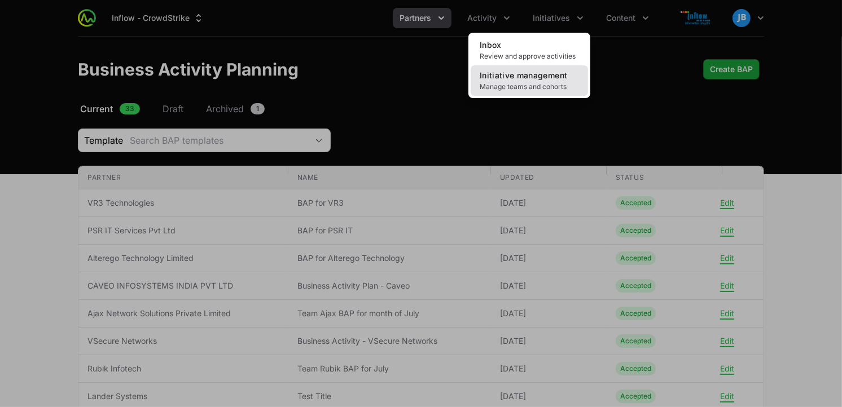
click at [534, 79] on span "Initiative management" at bounding box center [523, 76] width 87 height 10
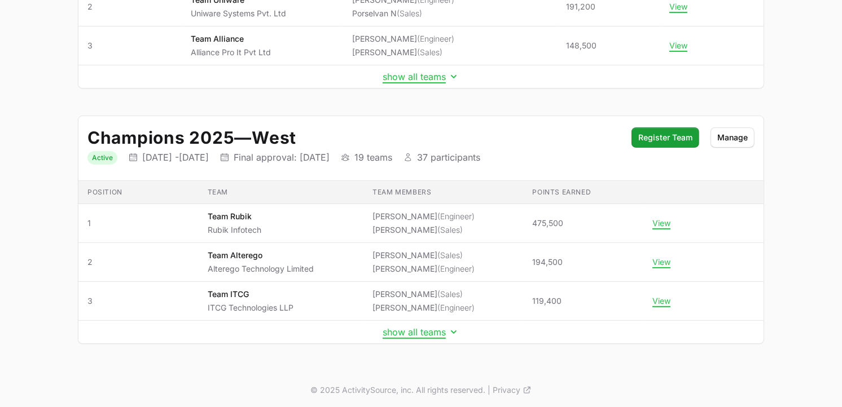
scroll to position [272, 0]
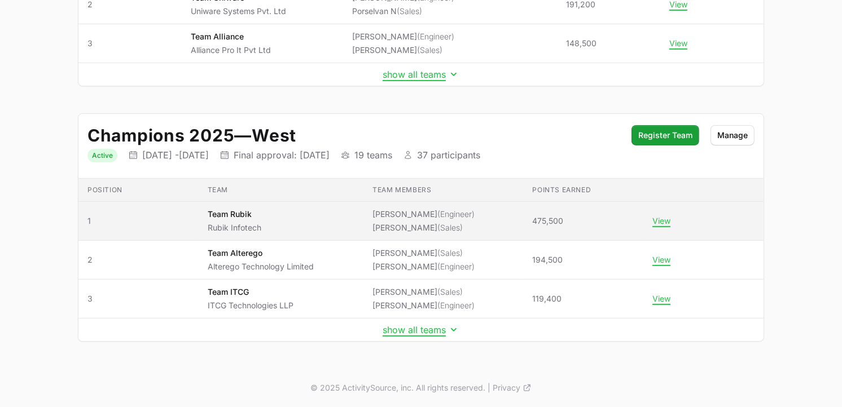
click at [260, 217] on p "Team Rubik" at bounding box center [235, 214] width 54 height 11
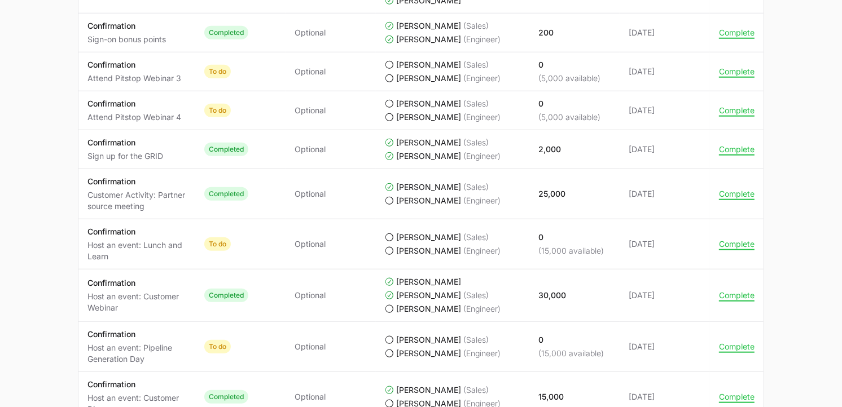
scroll to position [941, 0]
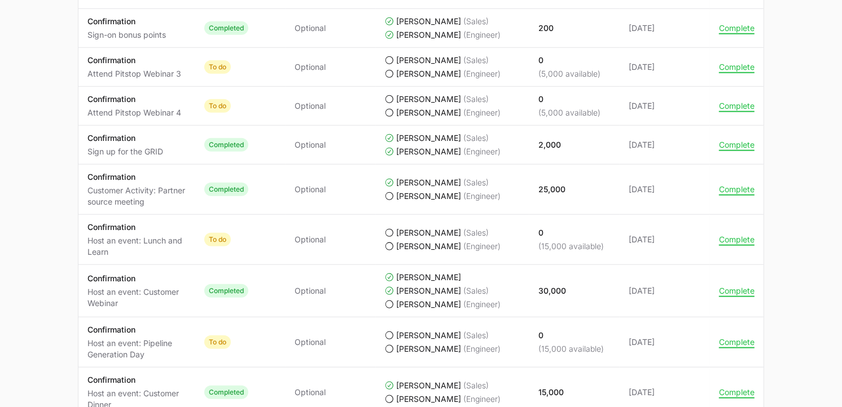
drag, startPoint x: 164, startPoint y: 155, endPoint x: 86, endPoint y: 155, distance: 77.9
click at [86, 155] on td "Activity Confirmation Sign up for the GRID" at bounding box center [136, 145] width 117 height 39
click at [520, 200] on td "Completed by [PERSON_NAME] (Sales) [PERSON_NAME] (Engineer)" at bounding box center [452, 190] width 153 height 50
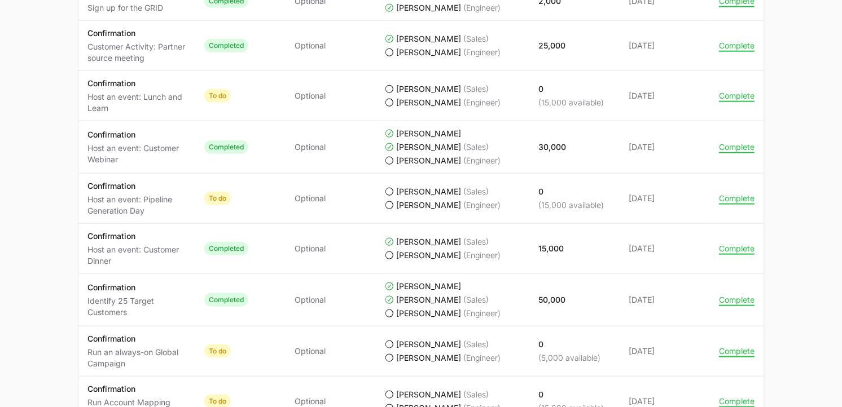
scroll to position [1088, 0]
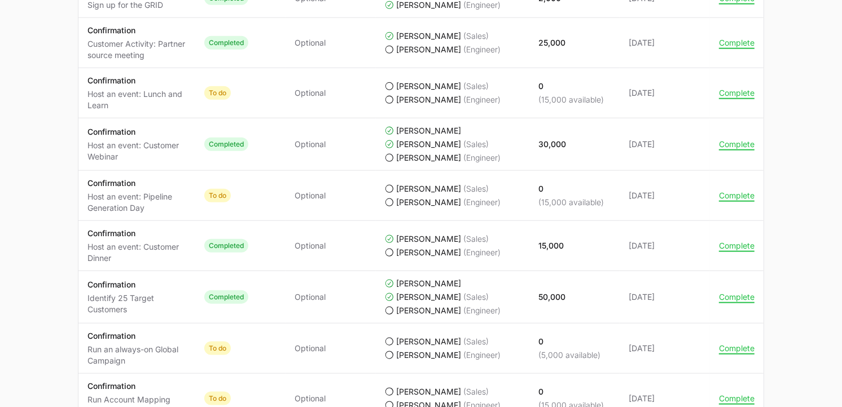
drag, startPoint x: 566, startPoint y: 247, endPoint x: 533, endPoint y: 245, distance: 33.9
click at [533, 245] on td "Points earned 15,000" at bounding box center [574, 246] width 90 height 50
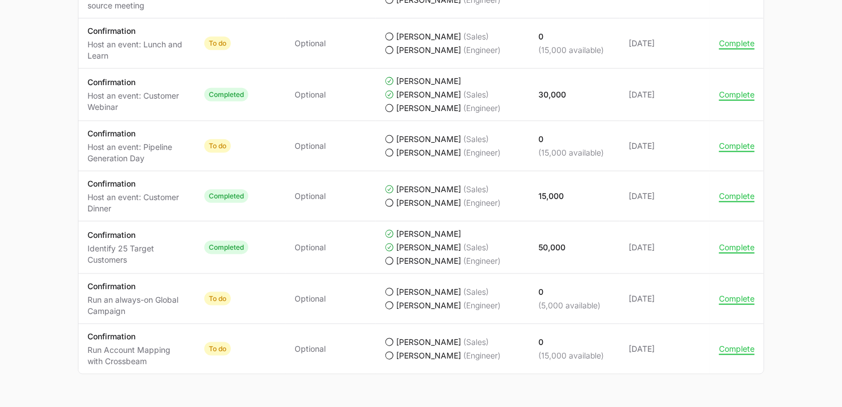
scroll to position [1140, 0]
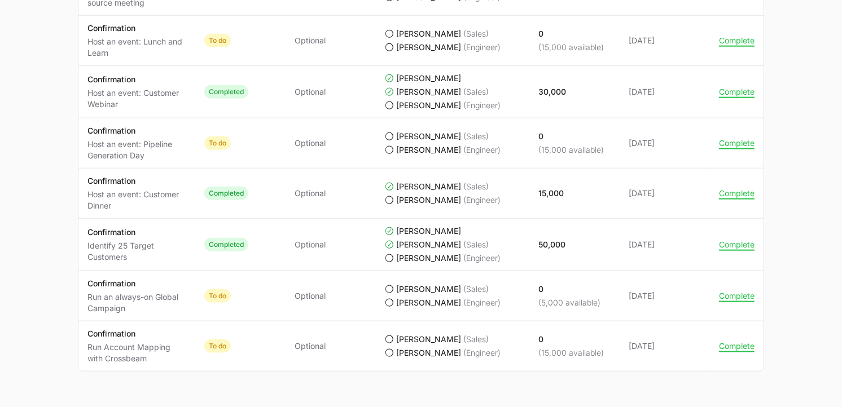
drag, startPoint x: 135, startPoint y: 260, endPoint x: 93, endPoint y: 247, distance: 44.3
click at [93, 247] on p "Identify 25 Target Customers" at bounding box center [136, 251] width 99 height 23
drag, startPoint x: 131, startPoint y: 204, endPoint x: 77, endPoint y: 188, distance: 56.3
drag, startPoint x: 77, startPoint y: 188, endPoint x: 182, endPoint y: 161, distance: 107.8
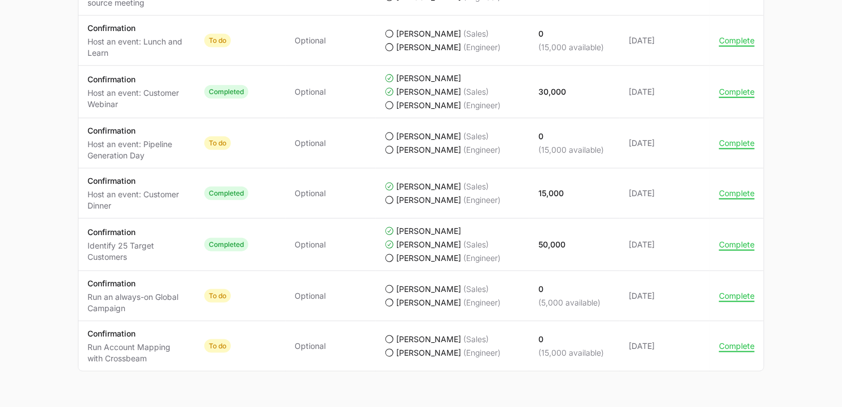
click at [182, 161] on p "Host an event: Pipeline Generation Day" at bounding box center [136, 150] width 99 height 23
drag, startPoint x: 155, startPoint y: 158, endPoint x: 86, endPoint y: 147, distance: 69.7
click at [86, 147] on td "Activity Confirmation Host an event: Pipeline Generation Day" at bounding box center [136, 143] width 117 height 50
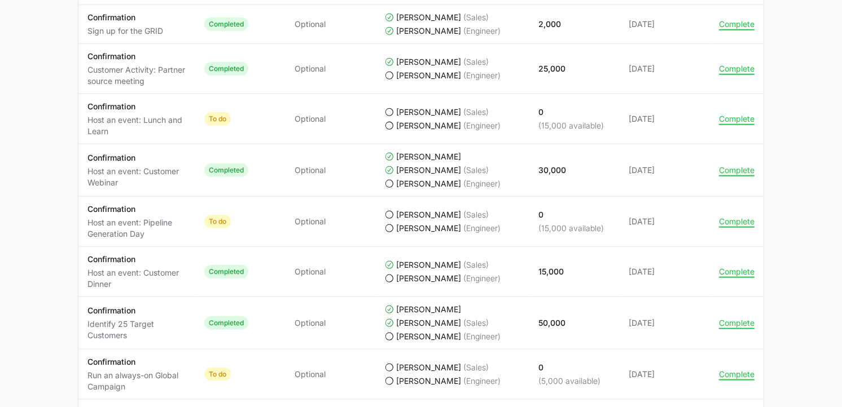
scroll to position [1044, 0]
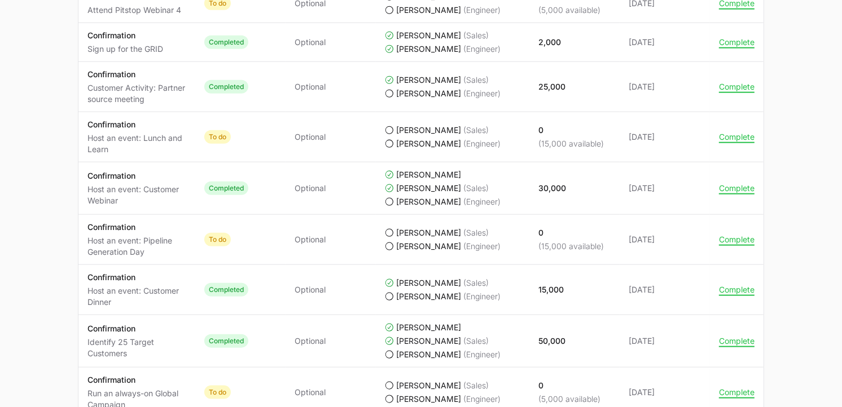
click at [258, 245] on span "To do" at bounding box center [240, 240] width 72 height 14
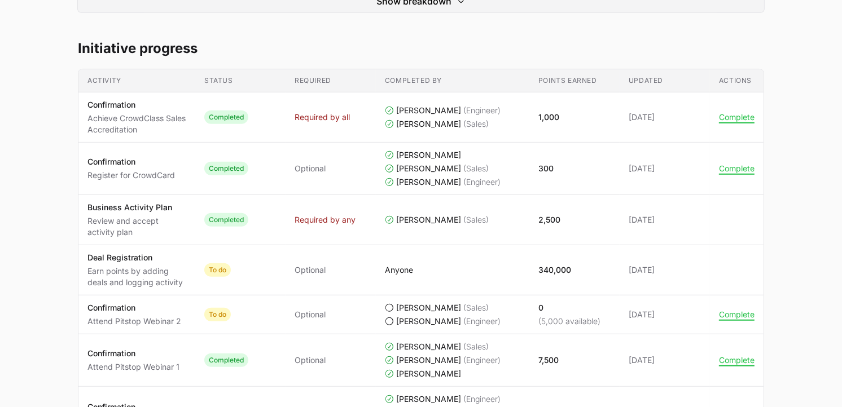
scroll to position [502, 0]
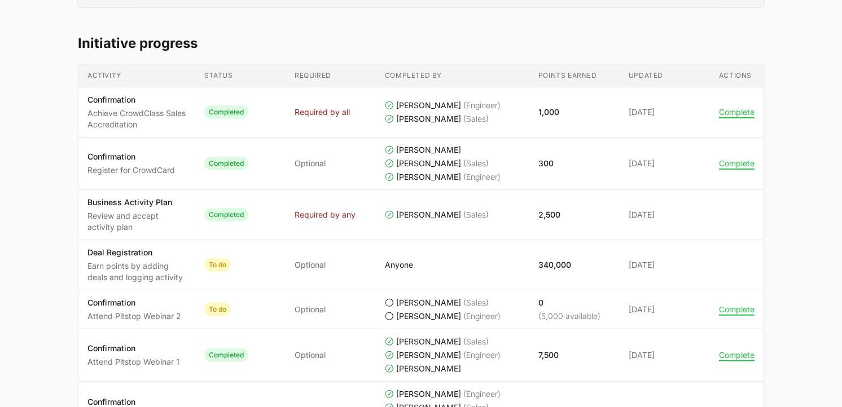
drag, startPoint x: 87, startPoint y: 252, endPoint x: 158, endPoint y: 258, distance: 71.3
click at [158, 258] on p "Deal Registration" at bounding box center [136, 252] width 99 height 11
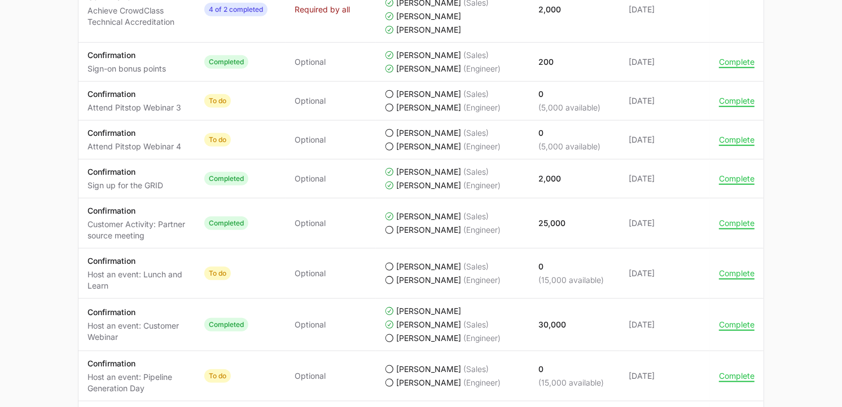
scroll to position [910, 0]
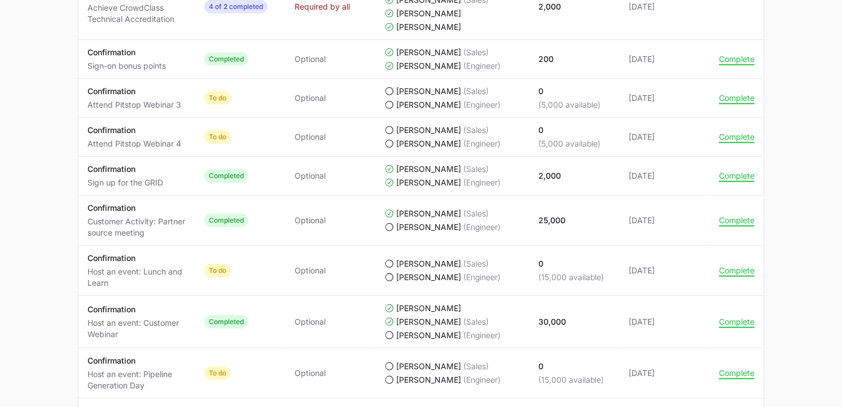
drag, startPoint x: 88, startPoint y: 104, endPoint x: 189, endPoint y: 112, distance: 101.3
click at [189, 112] on td "Activity Confirmation Attend Pitstop Webinar 3" at bounding box center [136, 98] width 117 height 39
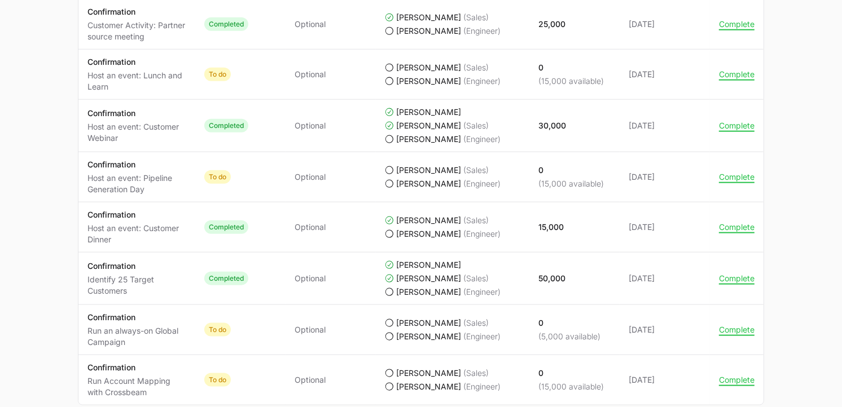
scroll to position [1116, 0]
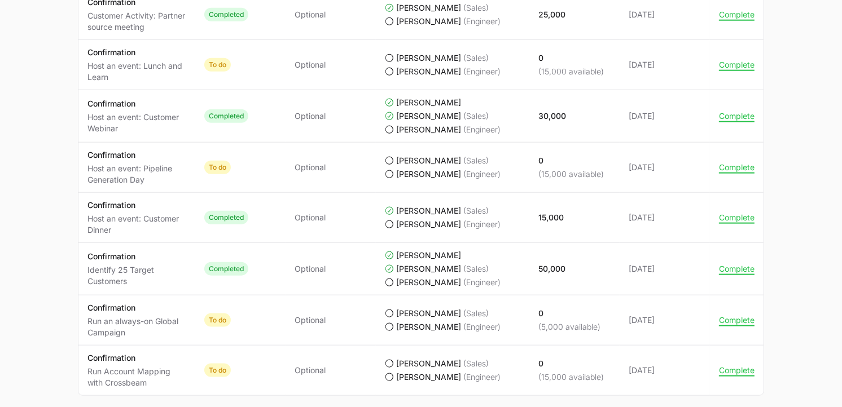
drag, startPoint x: 110, startPoint y: 80, endPoint x: 87, endPoint y: 64, distance: 27.7
click at [87, 64] on p "Host an event: Lunch and Learn" at bounding box center [136, 71] width 99 height 23
drag, startPoint x: 87, startPoint y: 64, endPoint x: 280, endPoint y: 82, distance: 194.3
click at [280, 82] on td "Status To do" at bounding box center [240, 65] width 90 height 50
drag, startPoint x: 121, startPoint y: 80, endPoint x: 85, endPoint y: 66, distance: 38.8
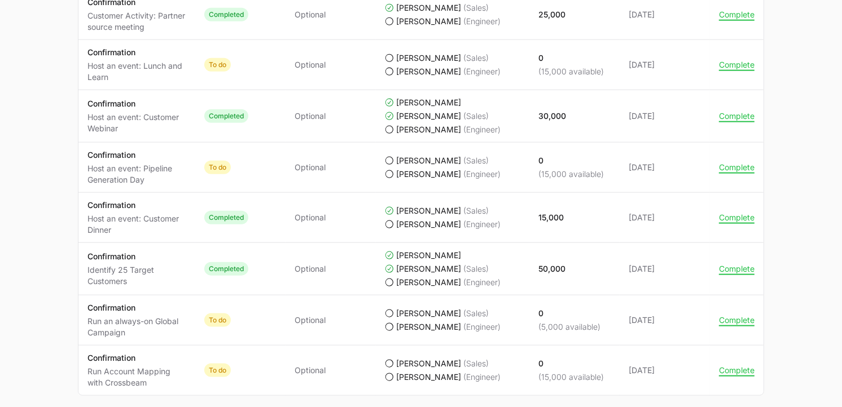
click at [85, 66] on td "Activity Confirmation Host an event: Lunch and Learn" at bounding box center [136, 65] width 117 height 50
click at [279, 74] on td "Status To do" at bounding box center [240, 65] width 90 height 50
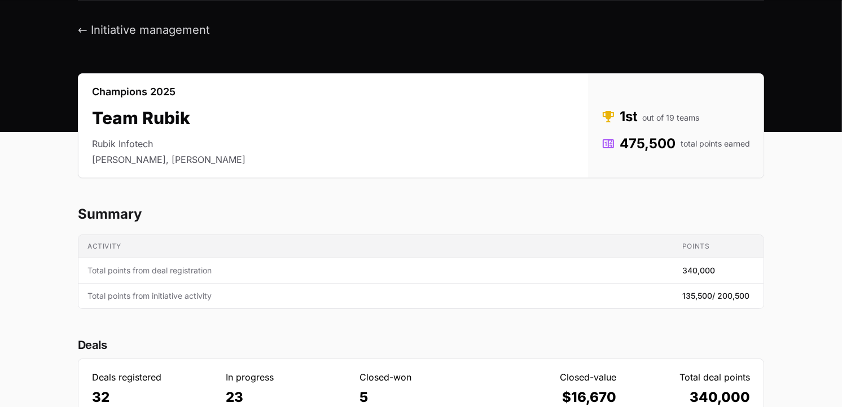
scroll to position [0, 0]
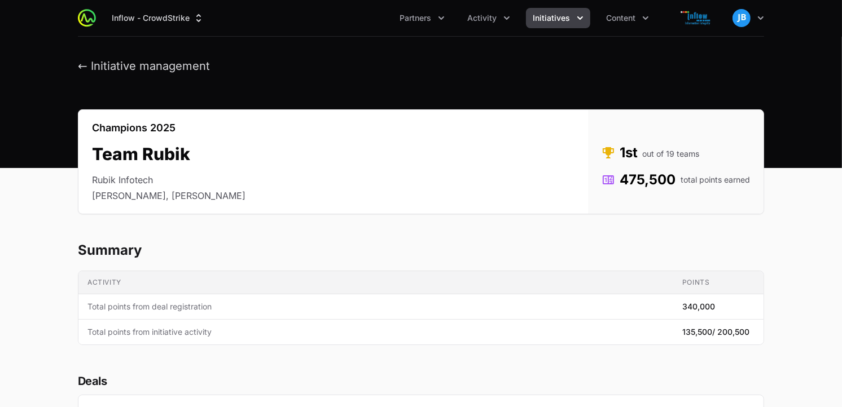
click at [573, 17] on button "Initiatives" at bounding box center [558, 18] width 64 height 20
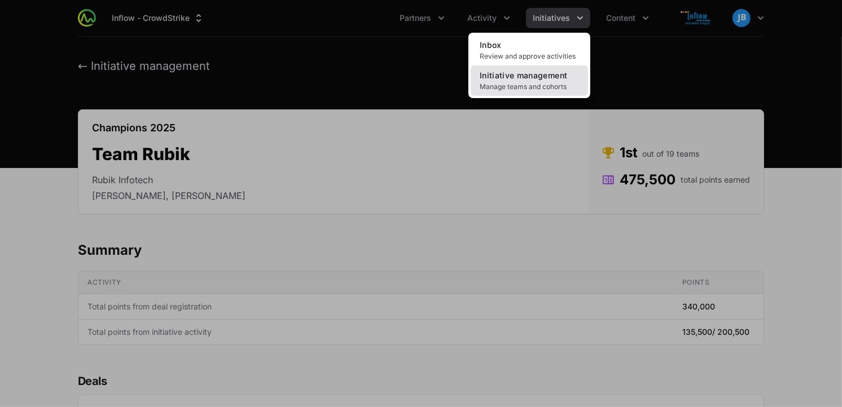
click at [534, 72] on span "Initiative management" at bounding box center [523, 76] width 87 height 10
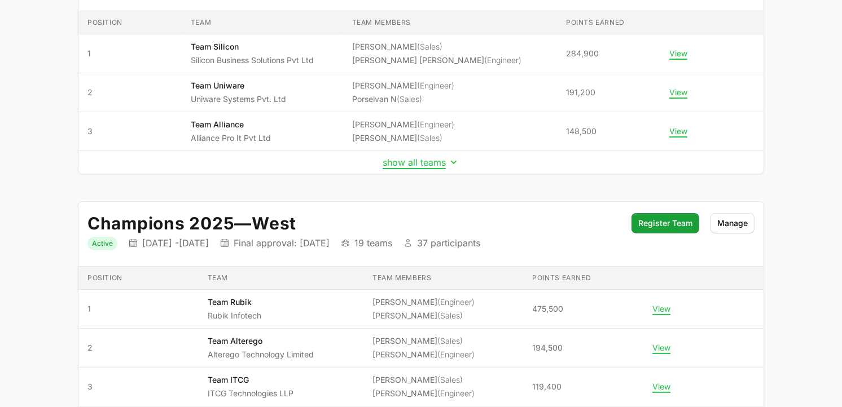
scroll to position [272, 0]
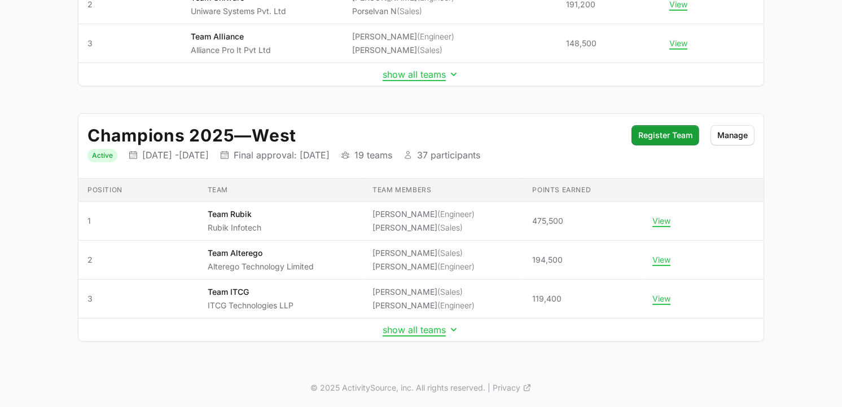
click at [412, 324] on td "show all teams" at bounding box center [420, 330] width 685 height 23
click at [422, 331] on button "show all teams" at bounding box center [421, 329] width 77 height 11
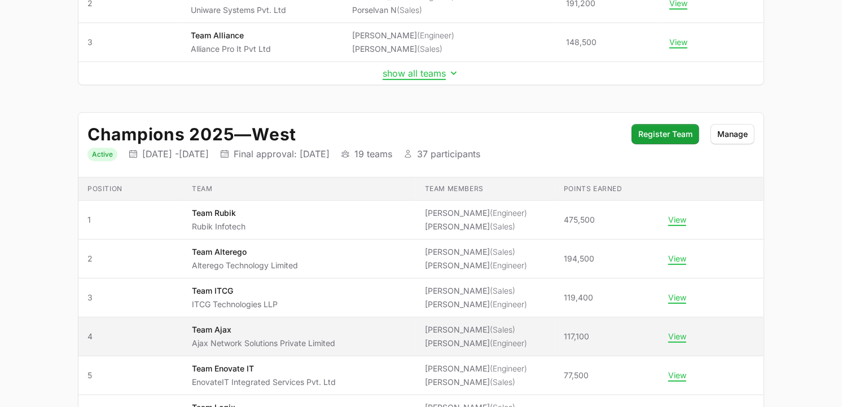
drag, startPoint x: 196, startPoint y: 210, endPoint x: 692, endPoint y: 341, distance: 512.8
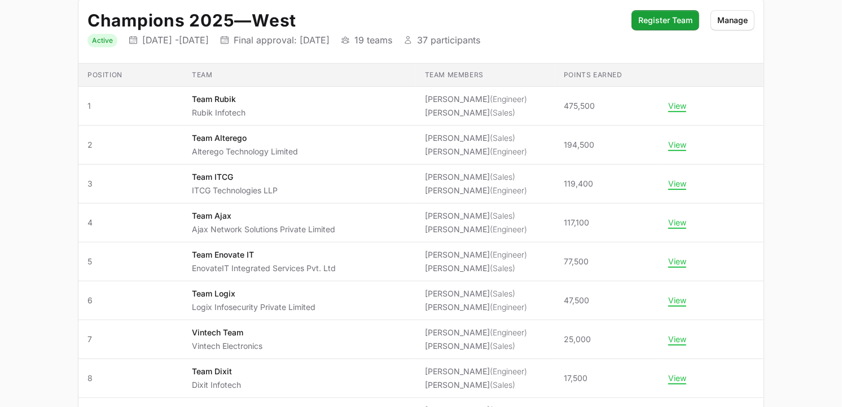
scroll to position [390, 0]
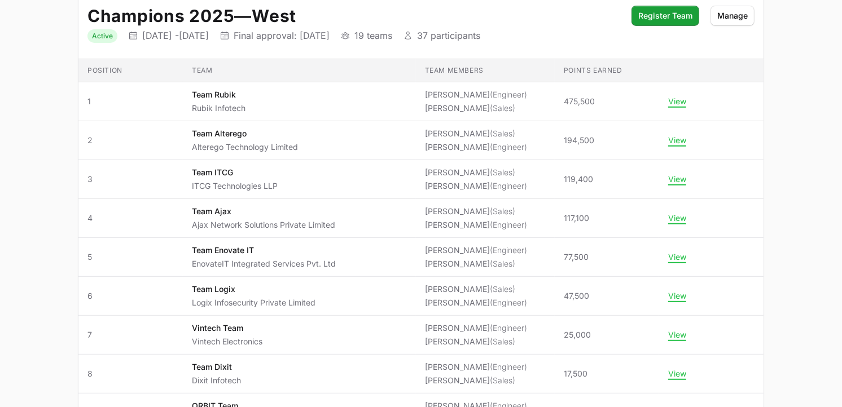
click at [827, 108] on main "Select a tab Active Archived Active 2 Archived Champions 2025 — South Status Ac…" at bounding box center [421, 292] width 842 height 1161
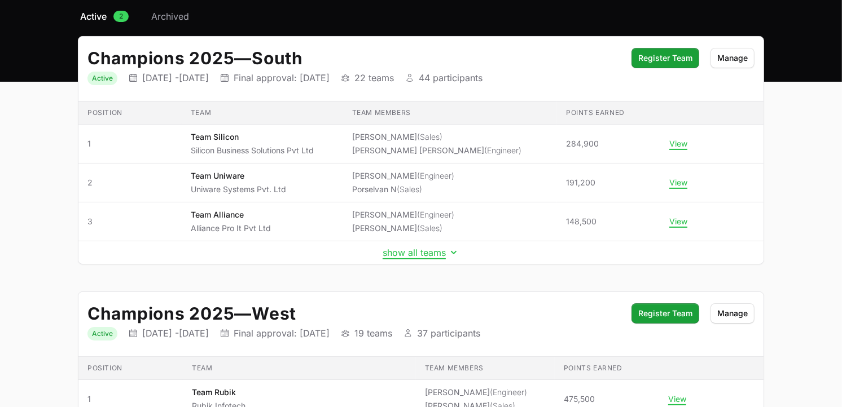
scroll to position [0, 0]
